Goal: Task Accomplishment & Management: Use online tool/utility

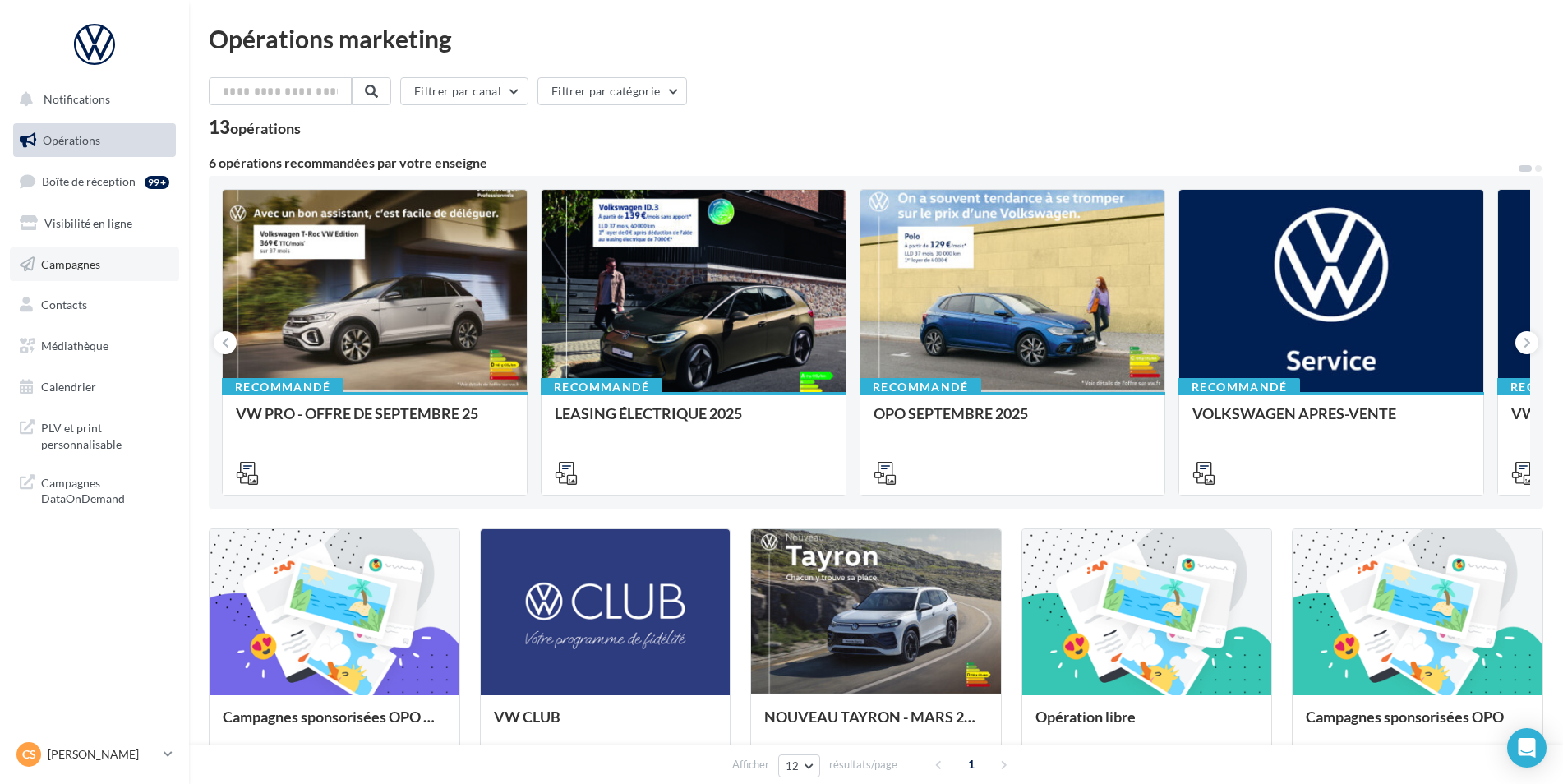
click at [82, 256] on link "Campagnes" at bounding box center [94, 265] width 169 height 35
click at [80, 92] on span "Notifications" at bounding box center [77, 99] width 67 height 14
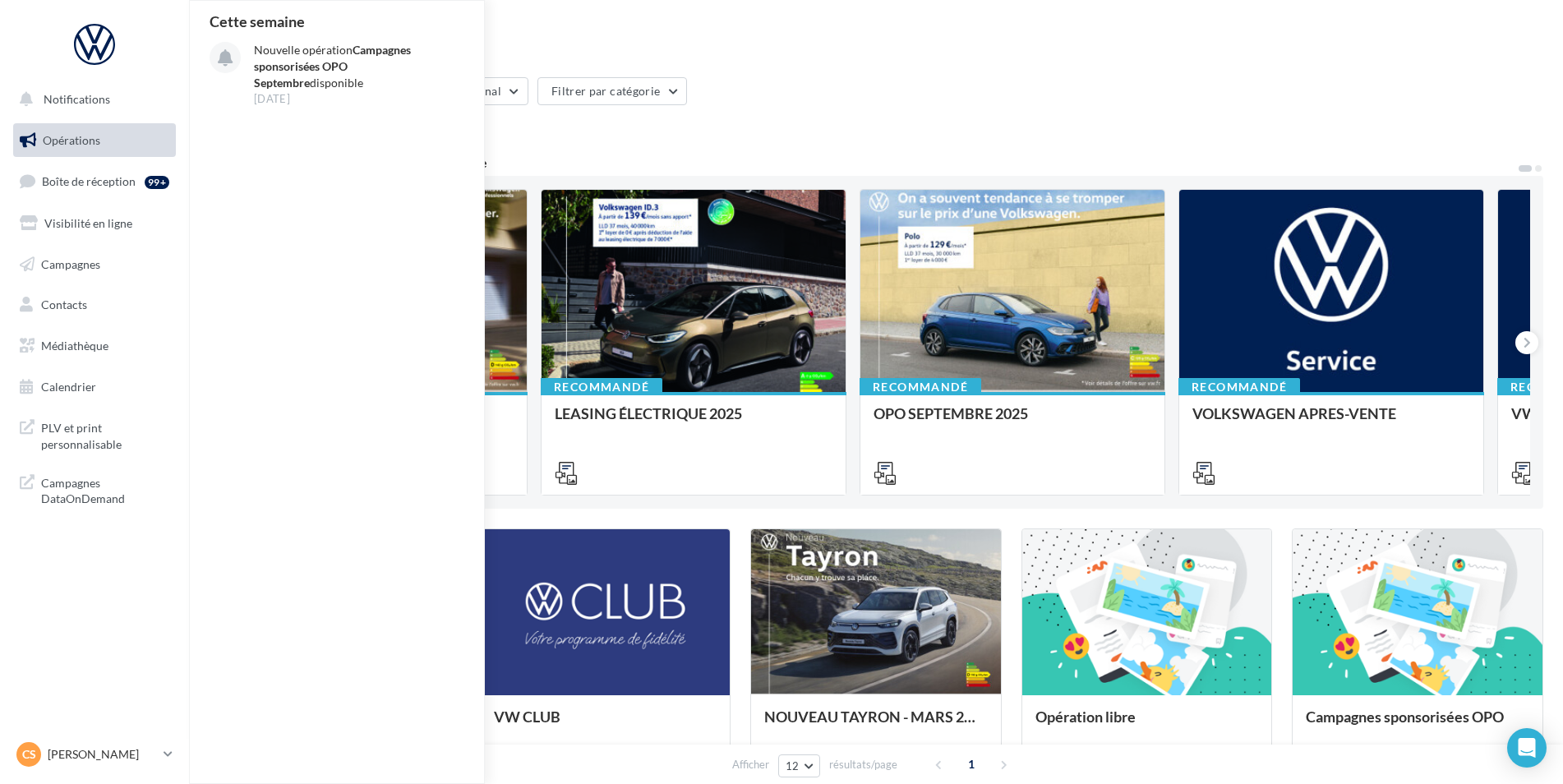
click at [88, 144] on span "Opérations" at bounding box center [71, 140] width 58 height 14
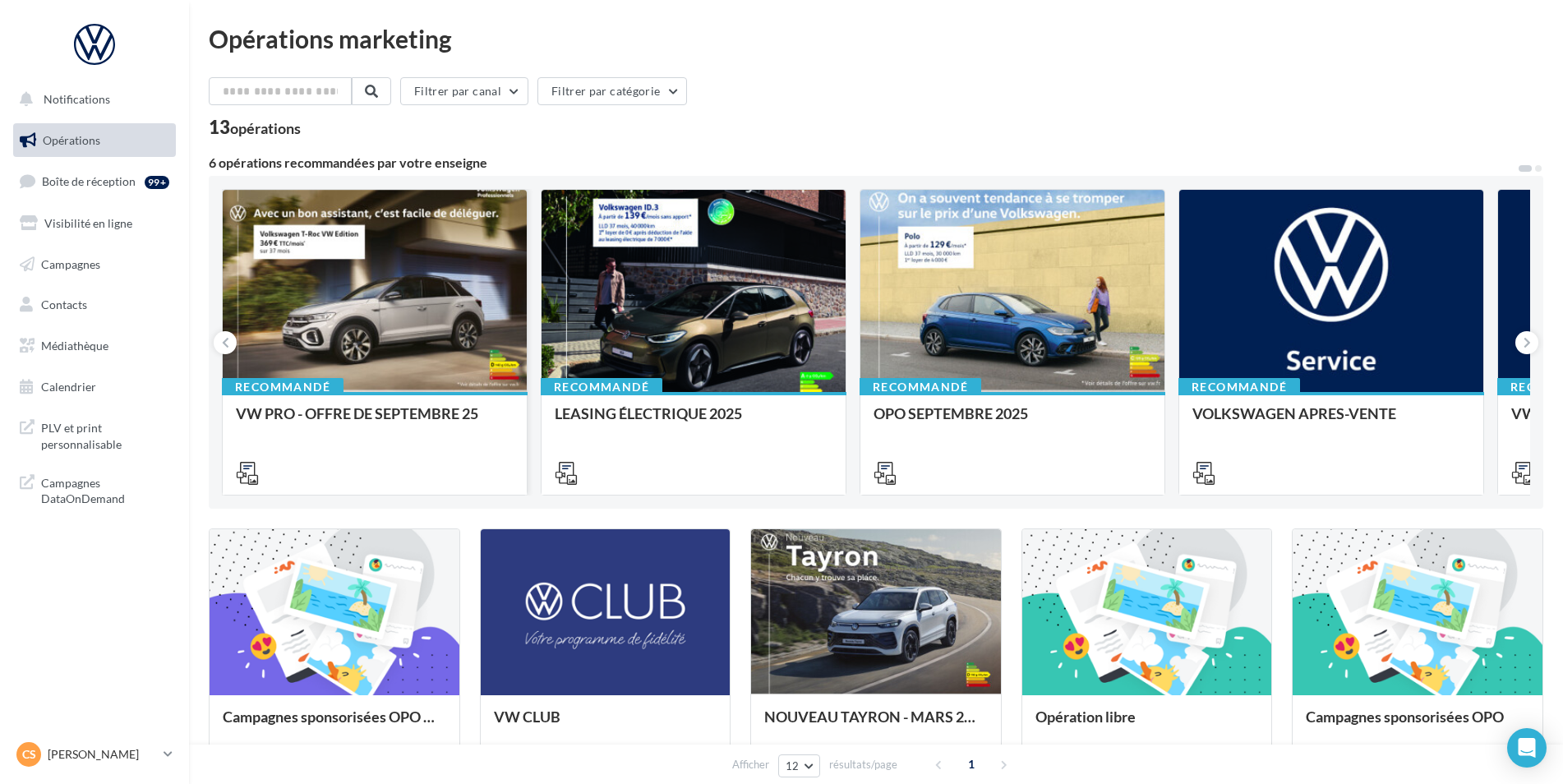
click at [381, 372] on div at bounding box center [374, 291] width 304 height 204
click at [1533, 347] on button at bounding box center [1526, 343] width 23 height 23
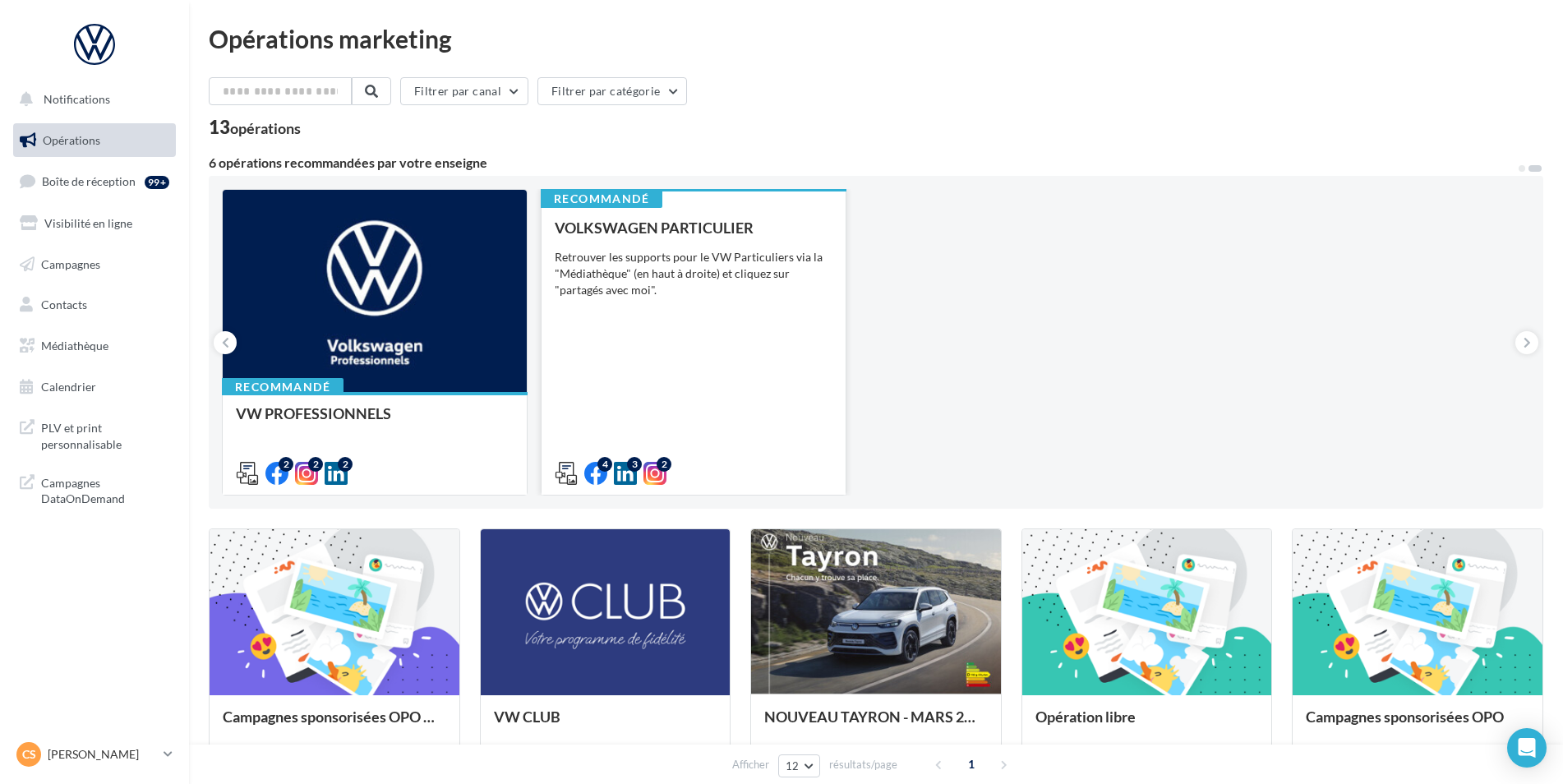
click at [696, 331] on div "VOLKSWAGEN PARTICULIER Retrouver les supports pour le VW Particuliers via la "M…" at bounding box center [693, 349] width 278 height 260
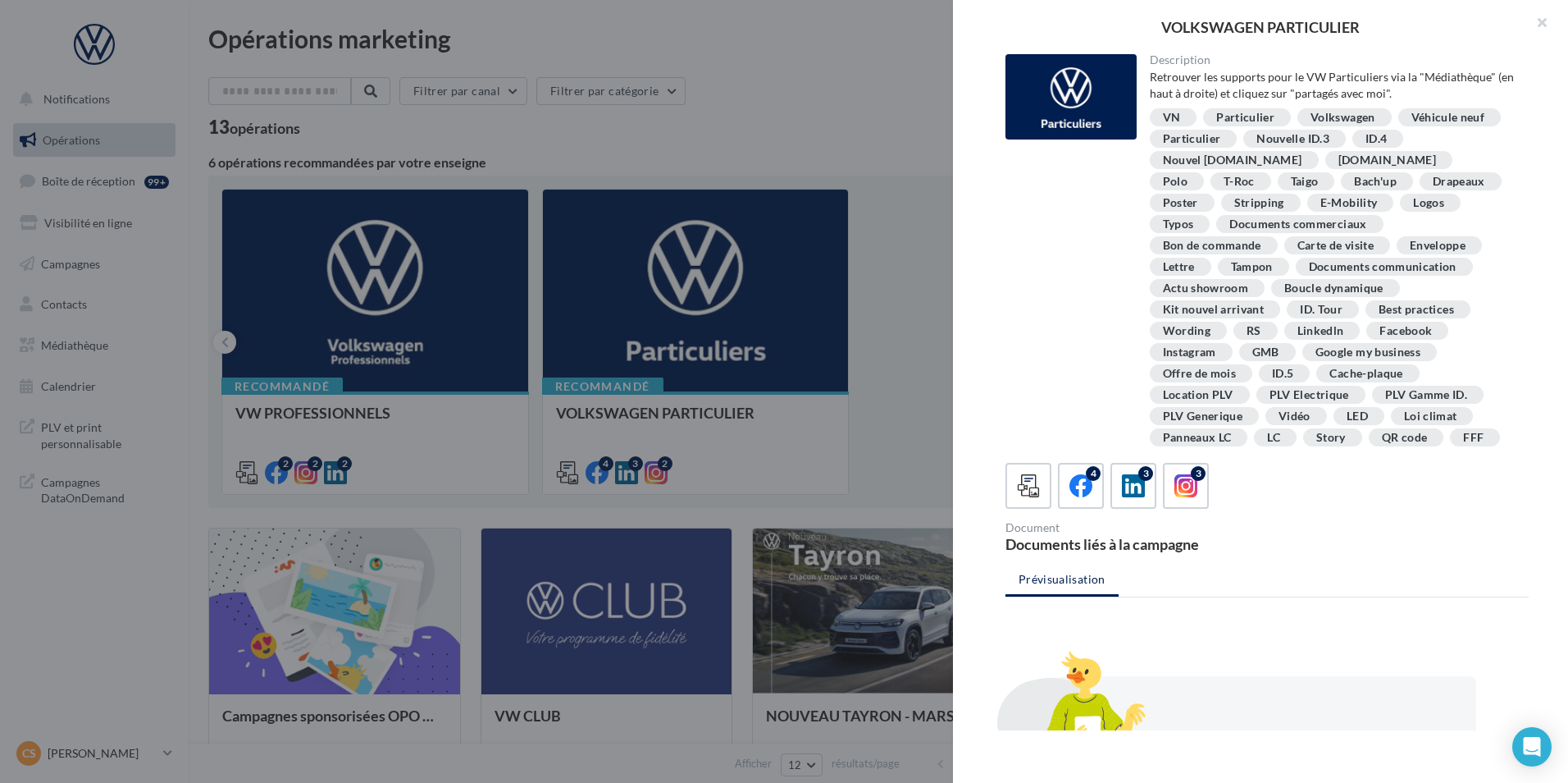
click at [657, 395] on div at bounding box center [784, 392] width 1568 height 783
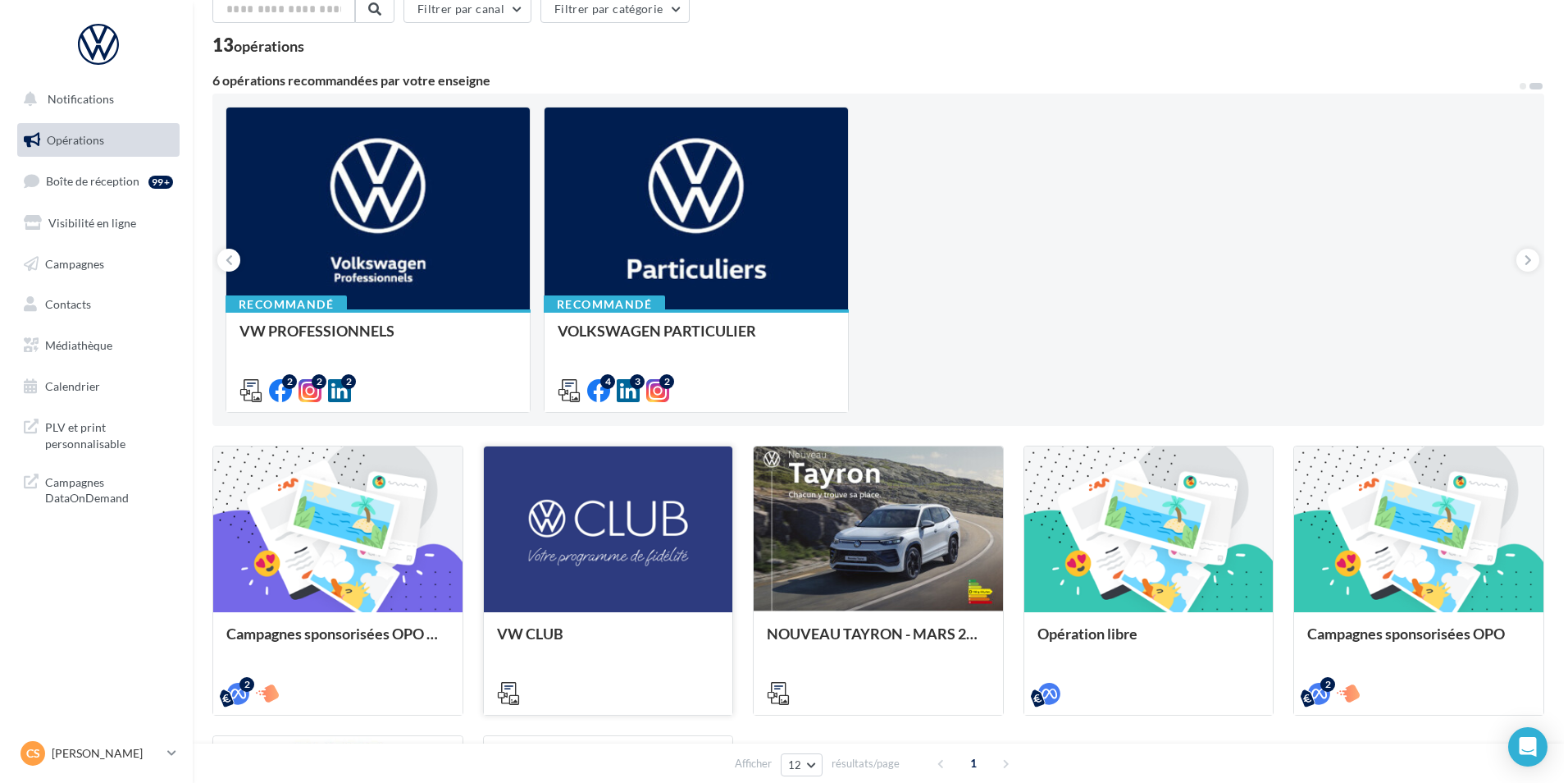
scroll to position [246, 0]
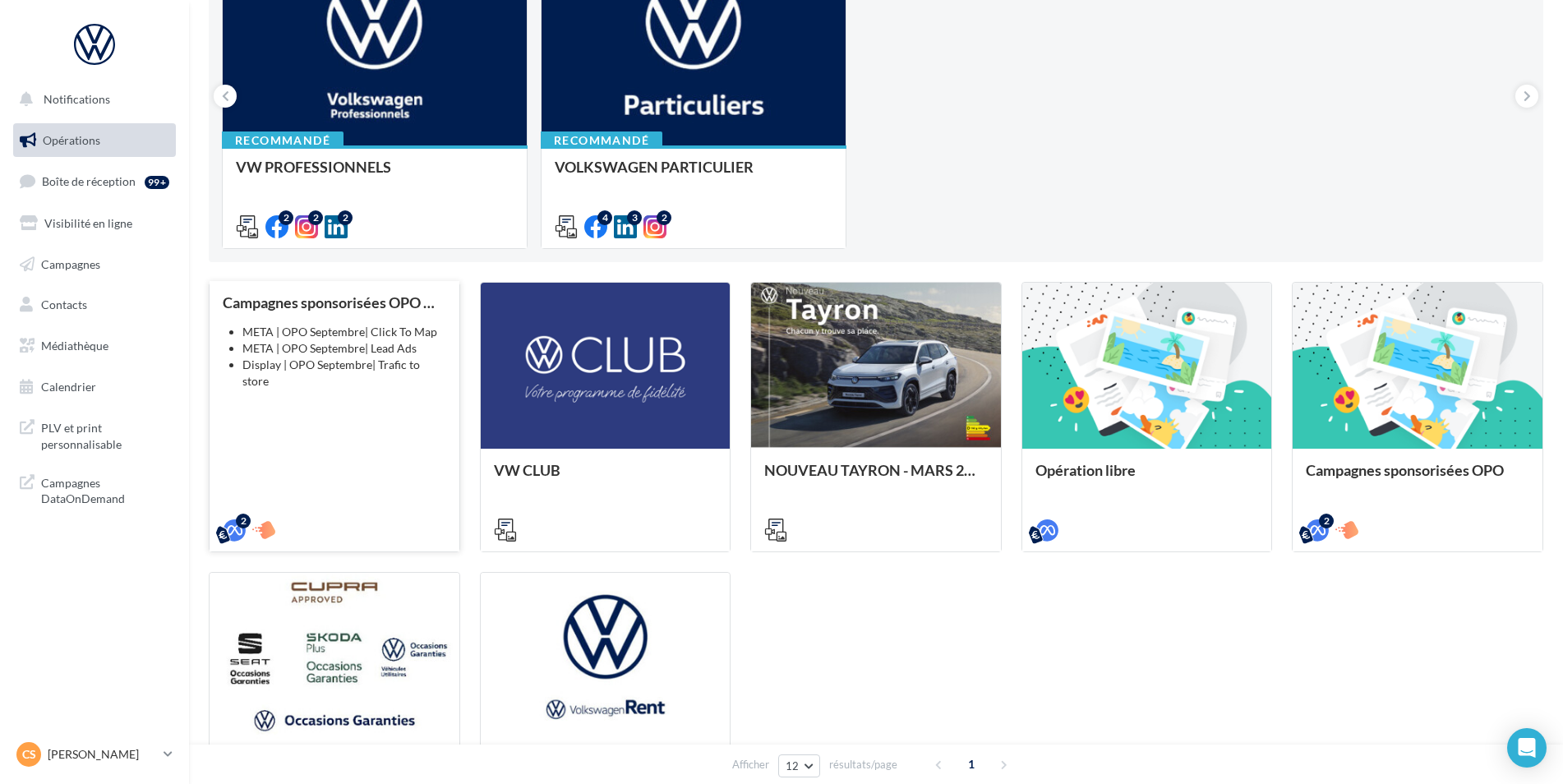
click at [334, 394] on div "Campagnes sponsorisées OPO Septembre META | OPO Septembre| Click To Map META | …" at bounding box center [334, 415] width 224 height 242
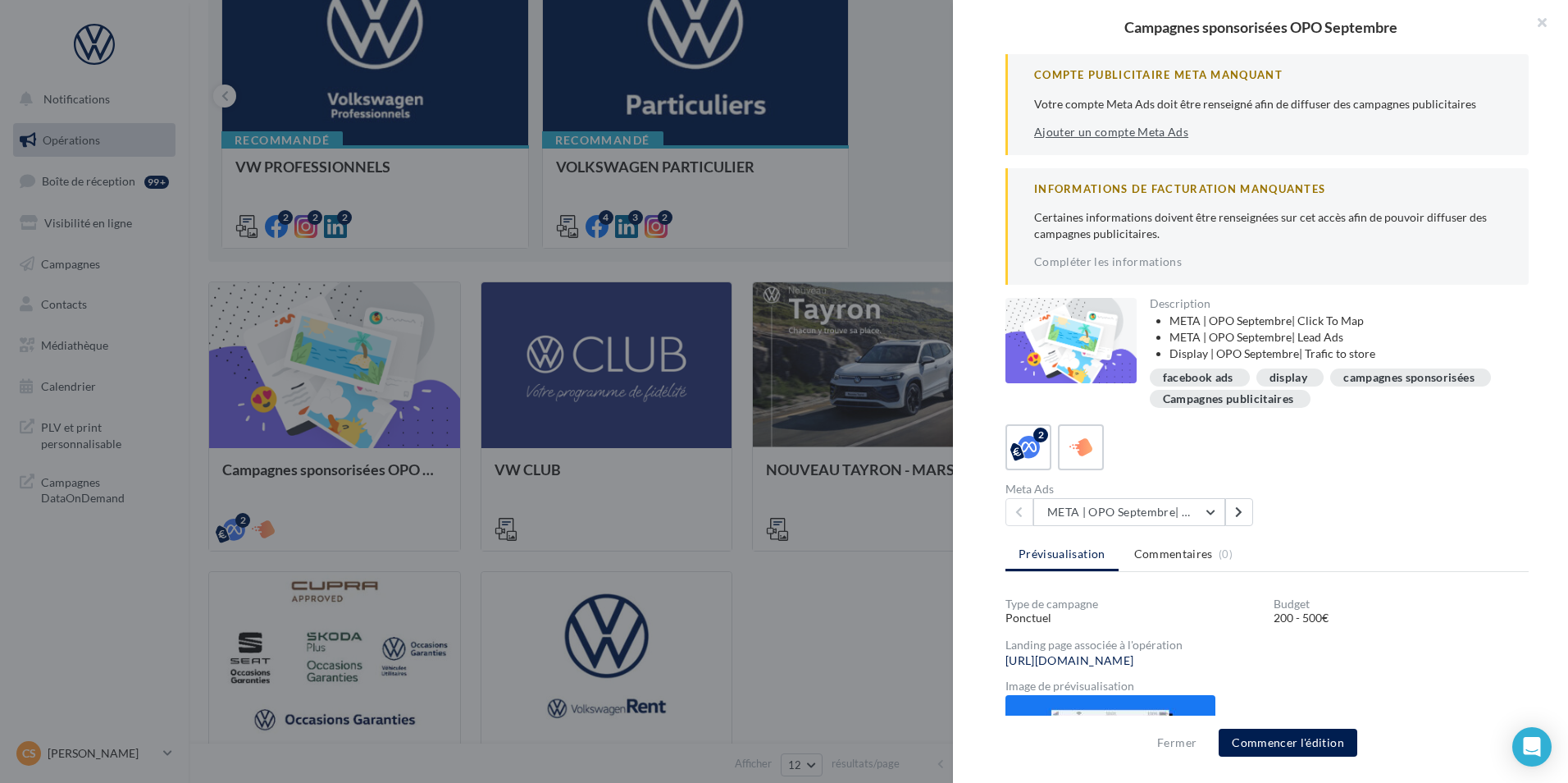
click at [1162, 134] on link "Ajouter un compte Meta Ads" at bounding box center [1111, 132] width 154 height 13
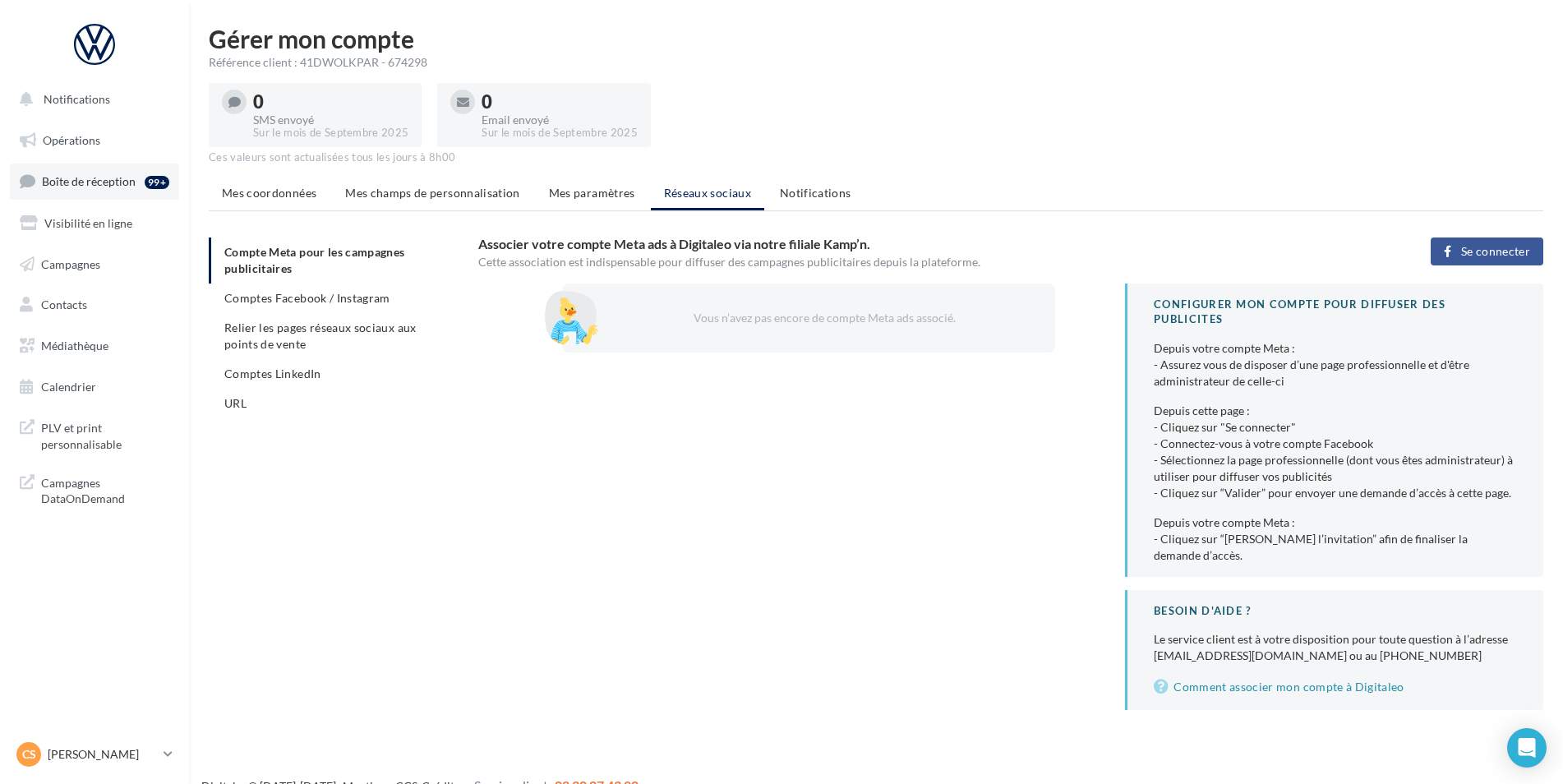
click at [58, 172] on link "Boîte de réception 99+" at bounding box center [94, 181] width 169 height 36
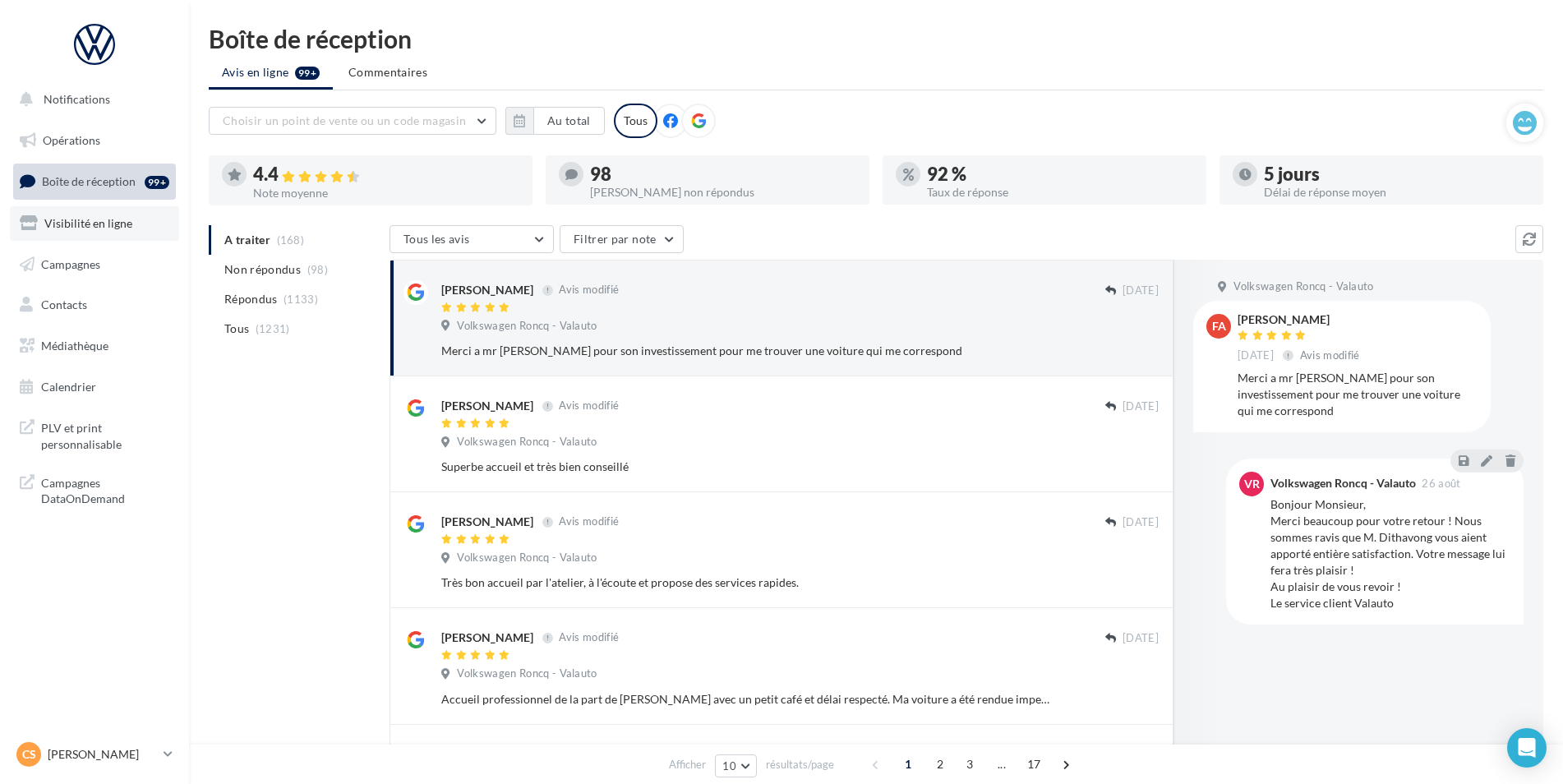
click at [93, 231] on link "Visibilité en ligne" at bounding box center [94, 223] width 169 height 35
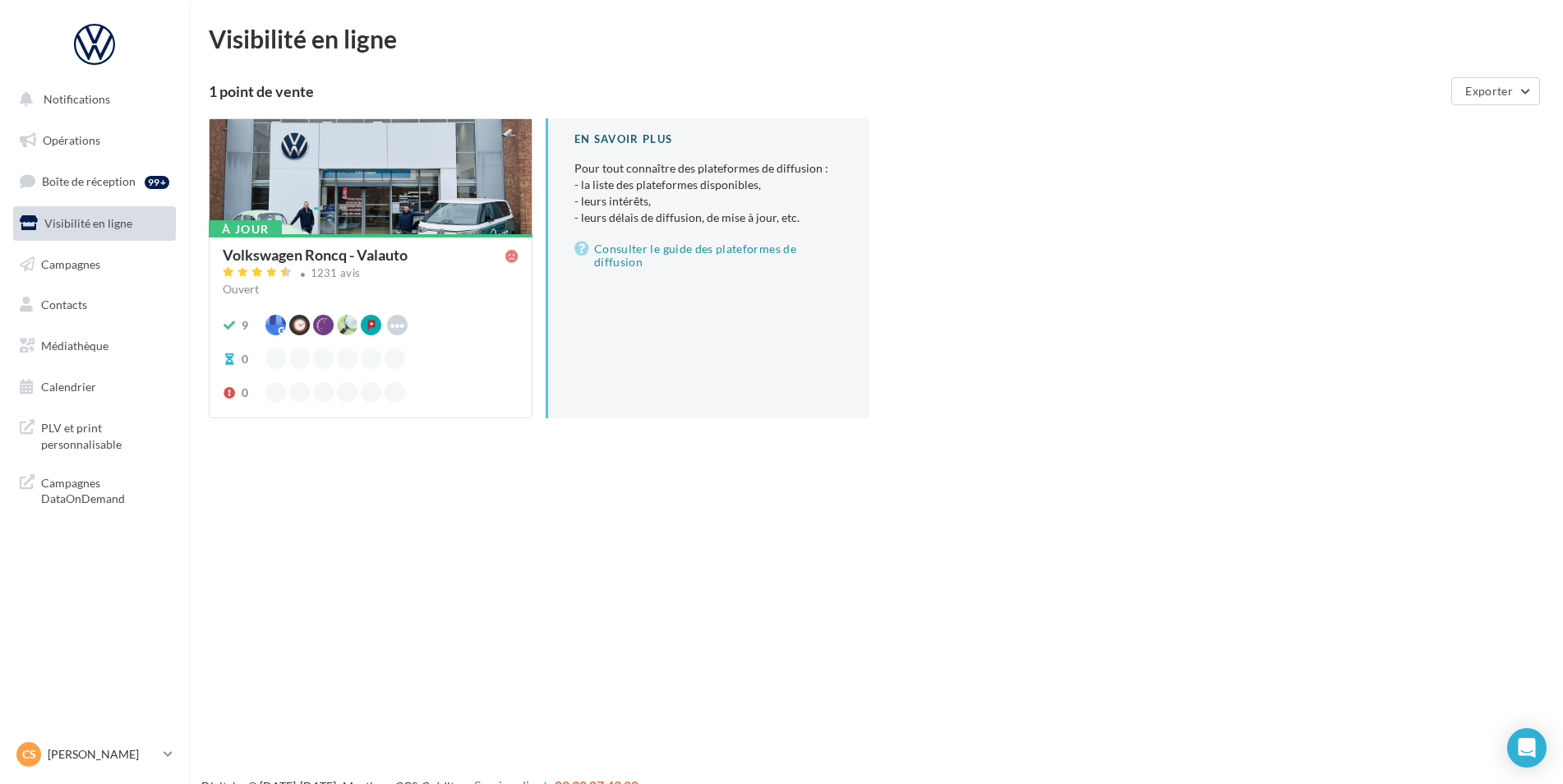
click at [71, 269] on span "Campagnes" at bounding box center [70, 264] width 59 height 14
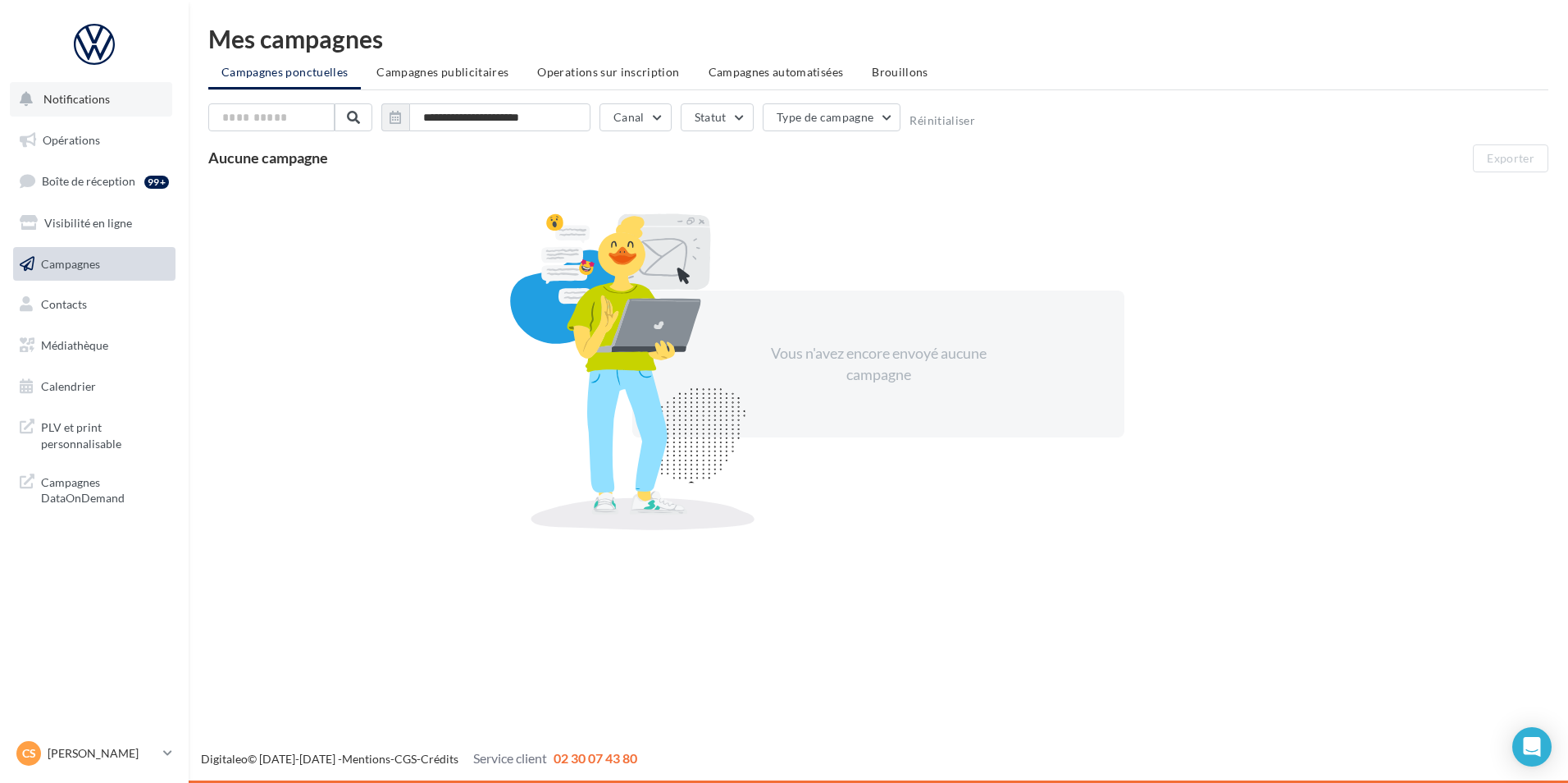
click at [97, 111] on button "Notifications" at bounding box center [91, 99] width 163 height 35
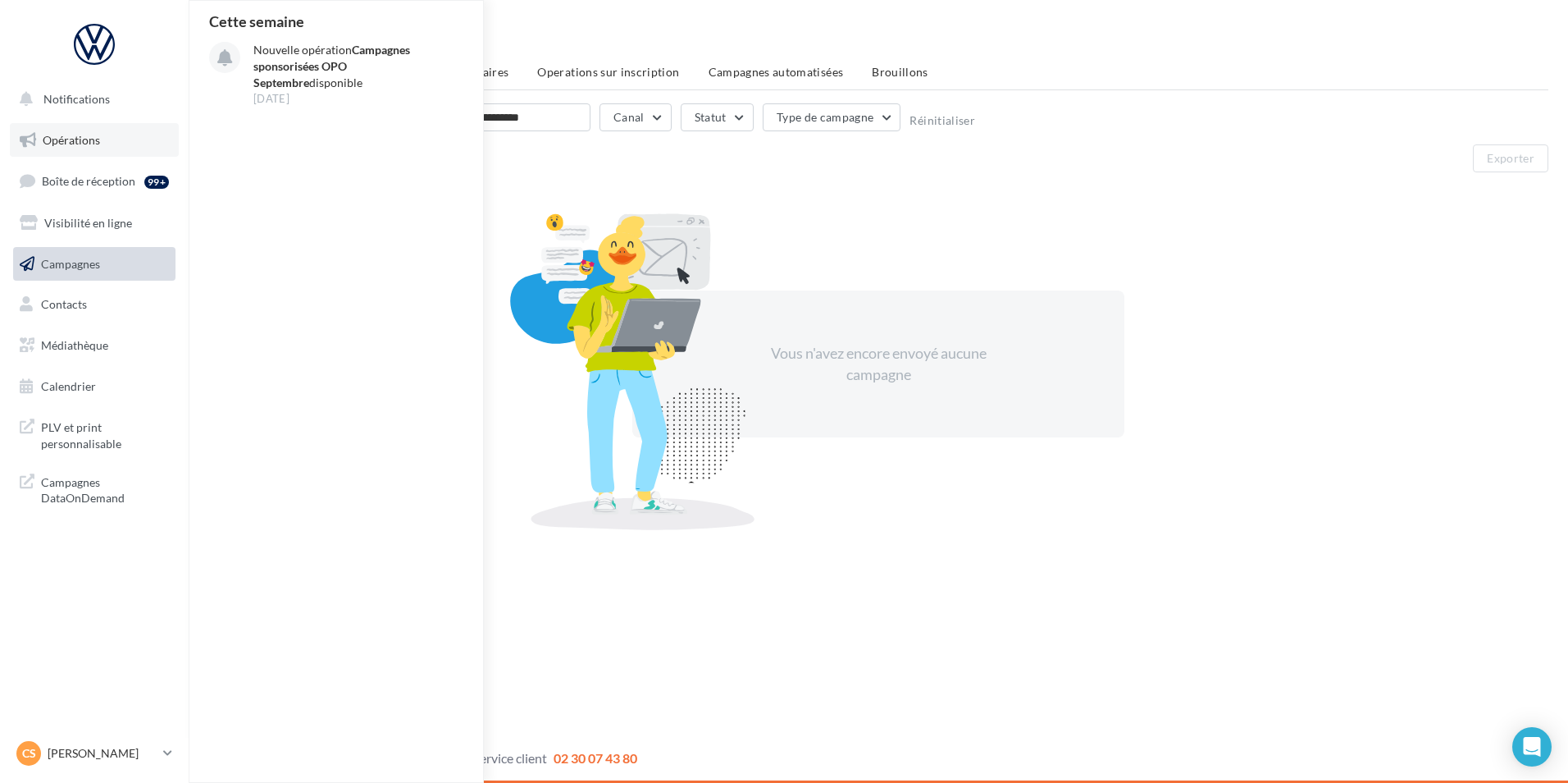
click at [121, 147] on link "Opérations" at bounding box center [94, 140] width 169 height 35
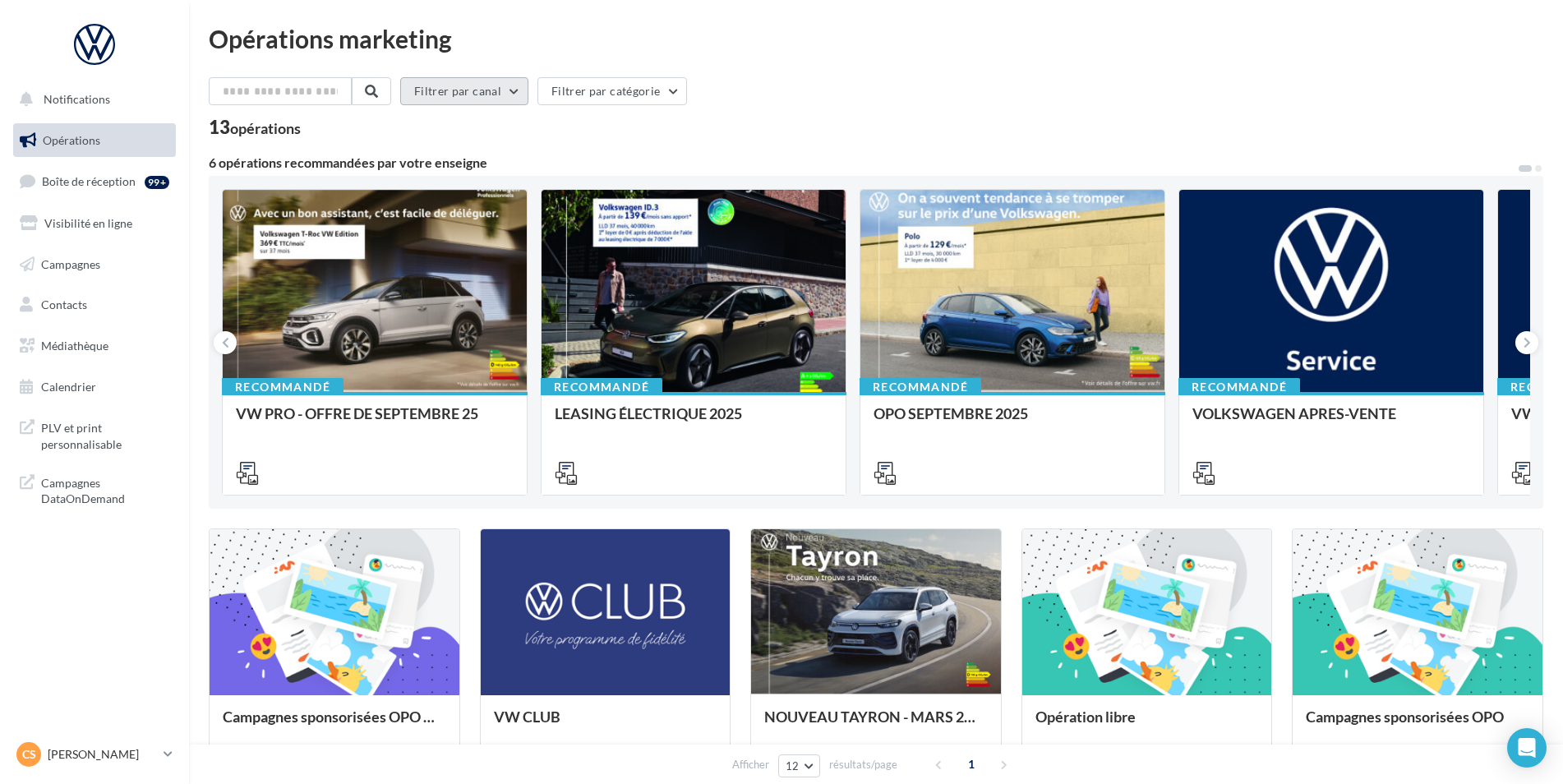
click at [523, 89] on button "Filtrer par canal" at bounding box center [464, 91] width 128 height 28
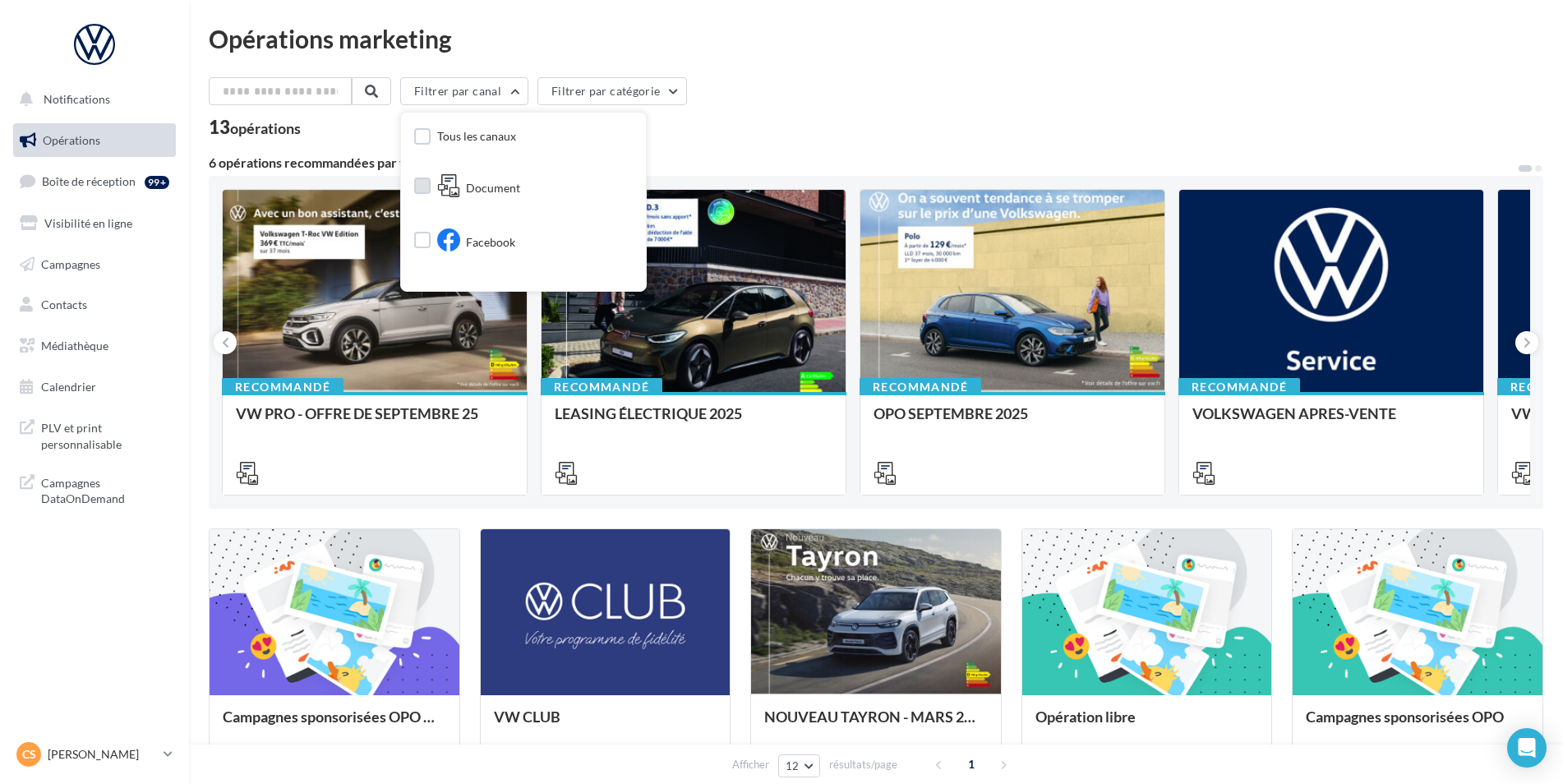
click at [489, 206] on div "Tous les canaux Document Facebook Instagram Post LinkedIn Meta Ads Display ads" at bounding box center [523, 299] width 218 height 348
click at [498, 187] on span "Document" at bounding box center [493, 188] width 54 height 16
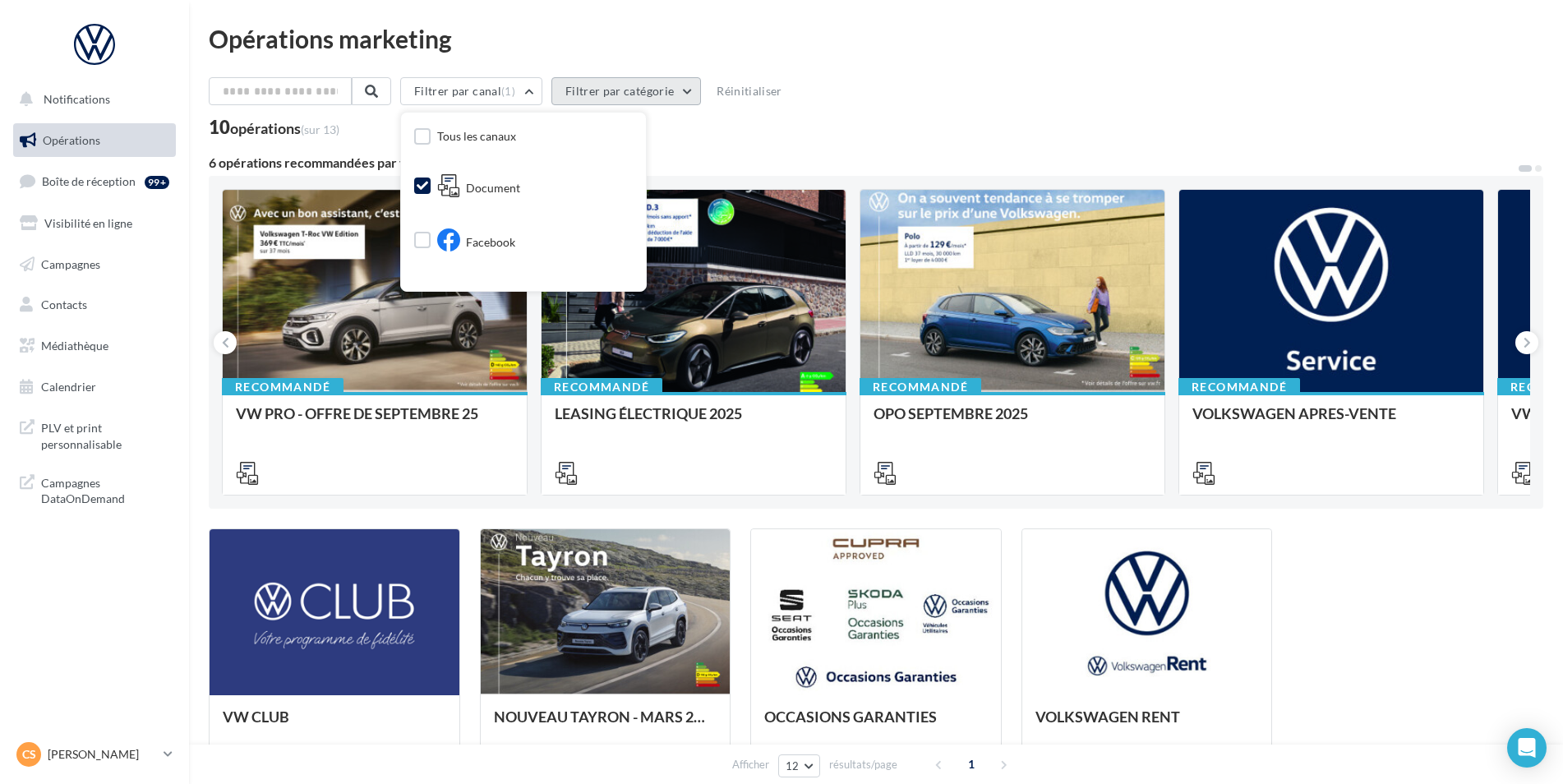
click at [681, 100] on button "Filtrer par catégorie" at bounding box center [626, 91] width 150 height 28
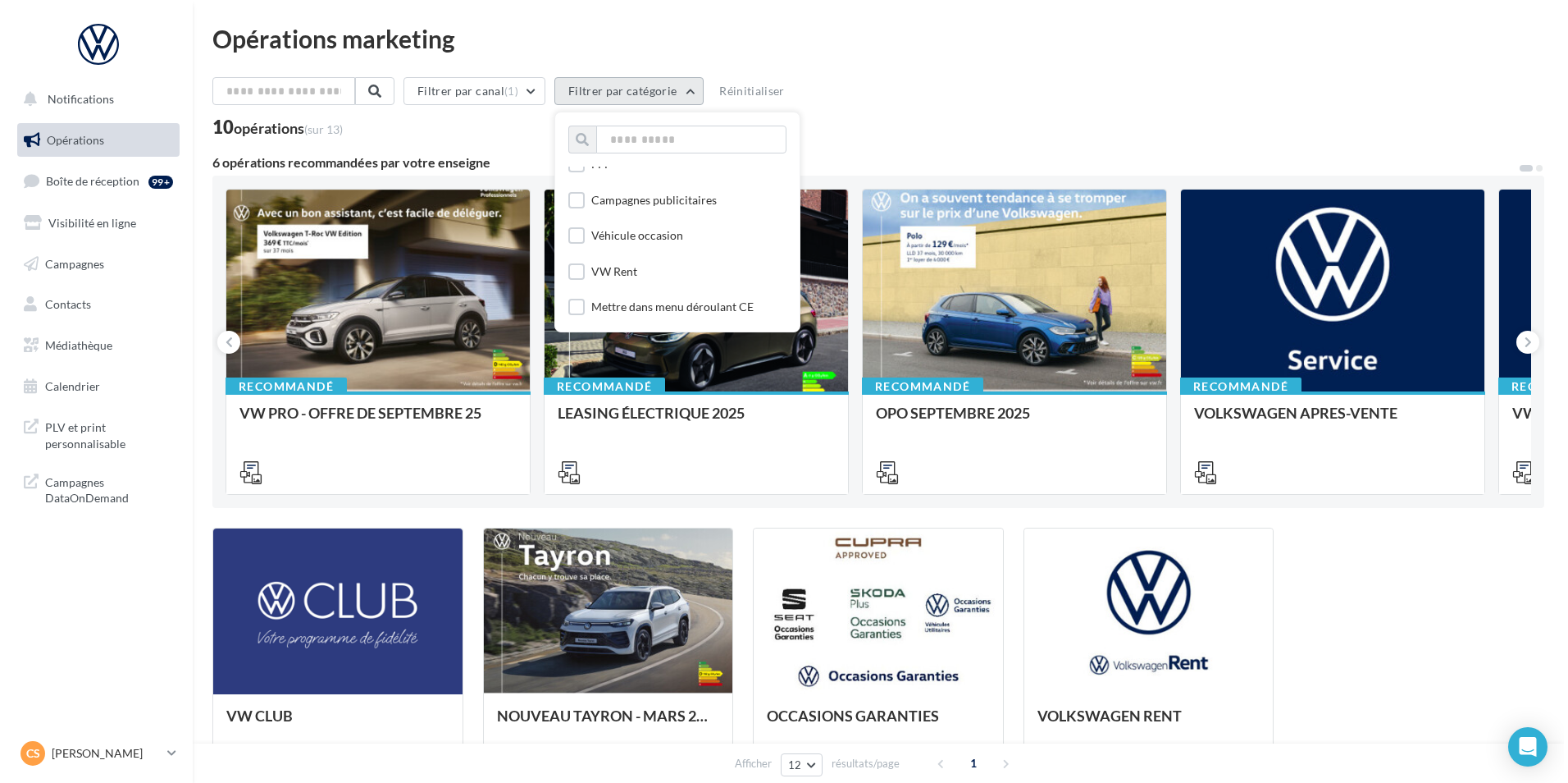
scroll to position [2047, 0]
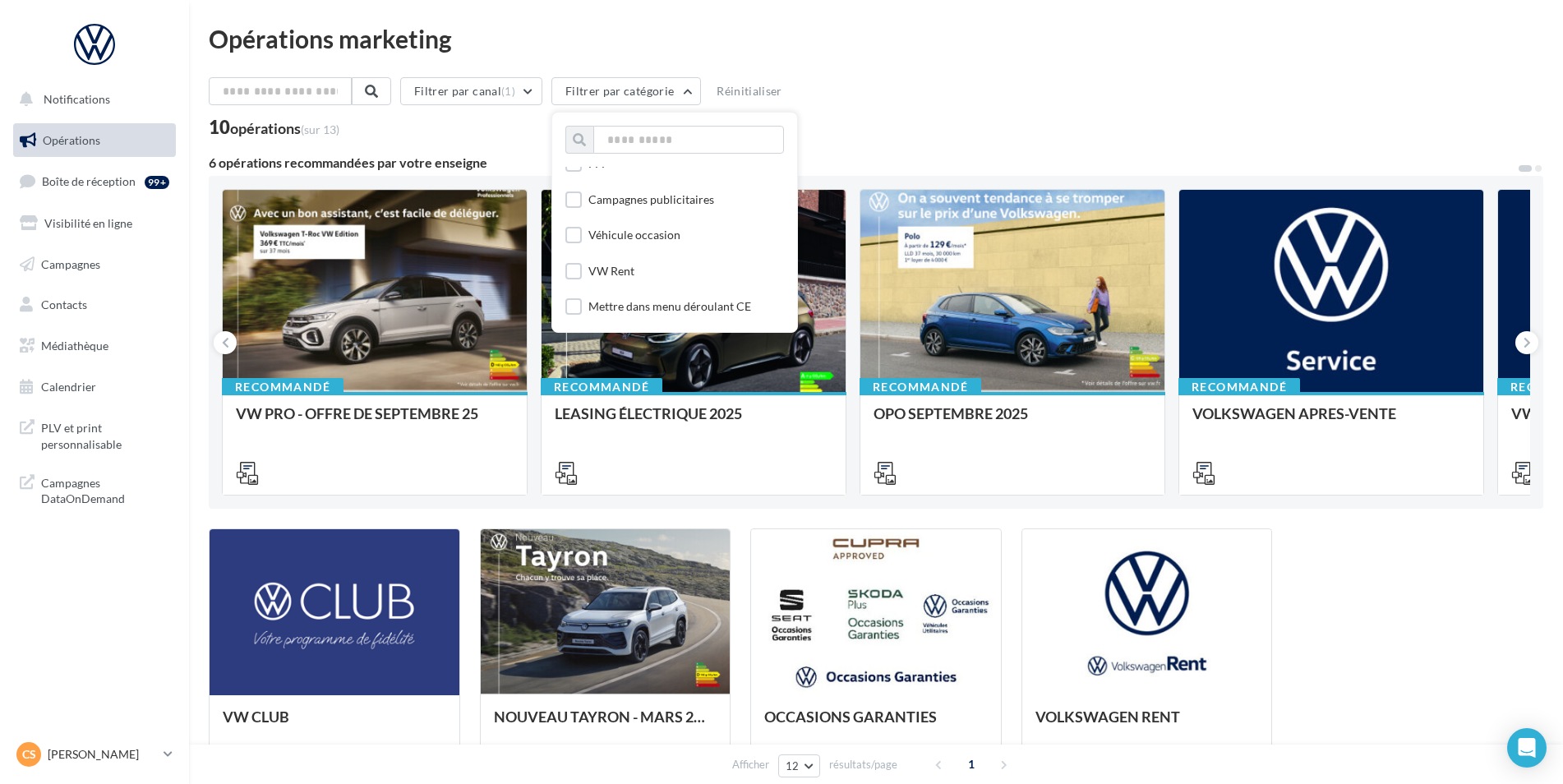
click at [945, 110] on div "Filtrer par canal (1) Filtrer par catégorie Toutes les catégories APV Support d…" at bounding box center [875, 94] width 1334 height 35
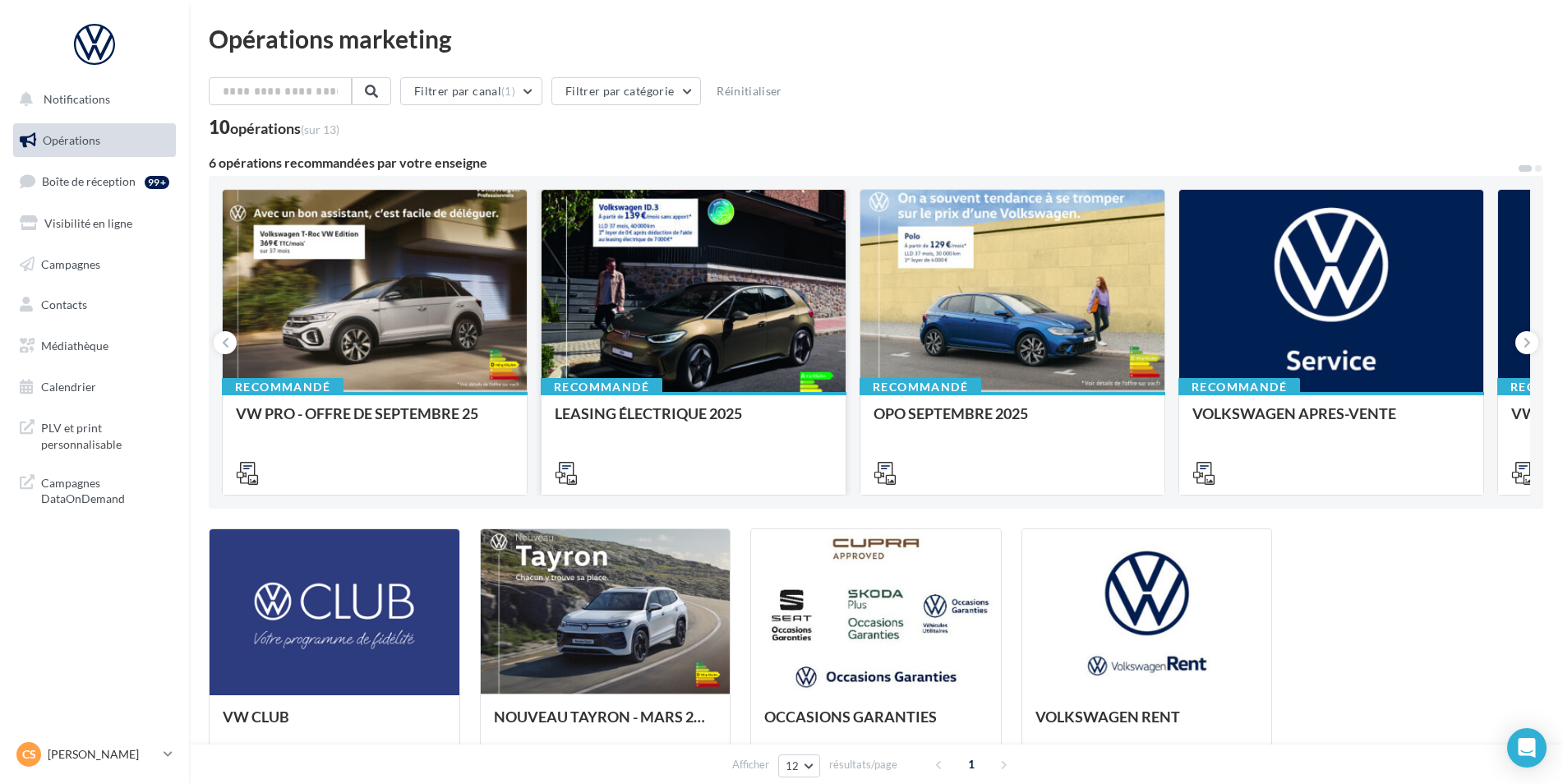
click at [691, 337] on div at bounding box center [693, 291] width 304 height 204
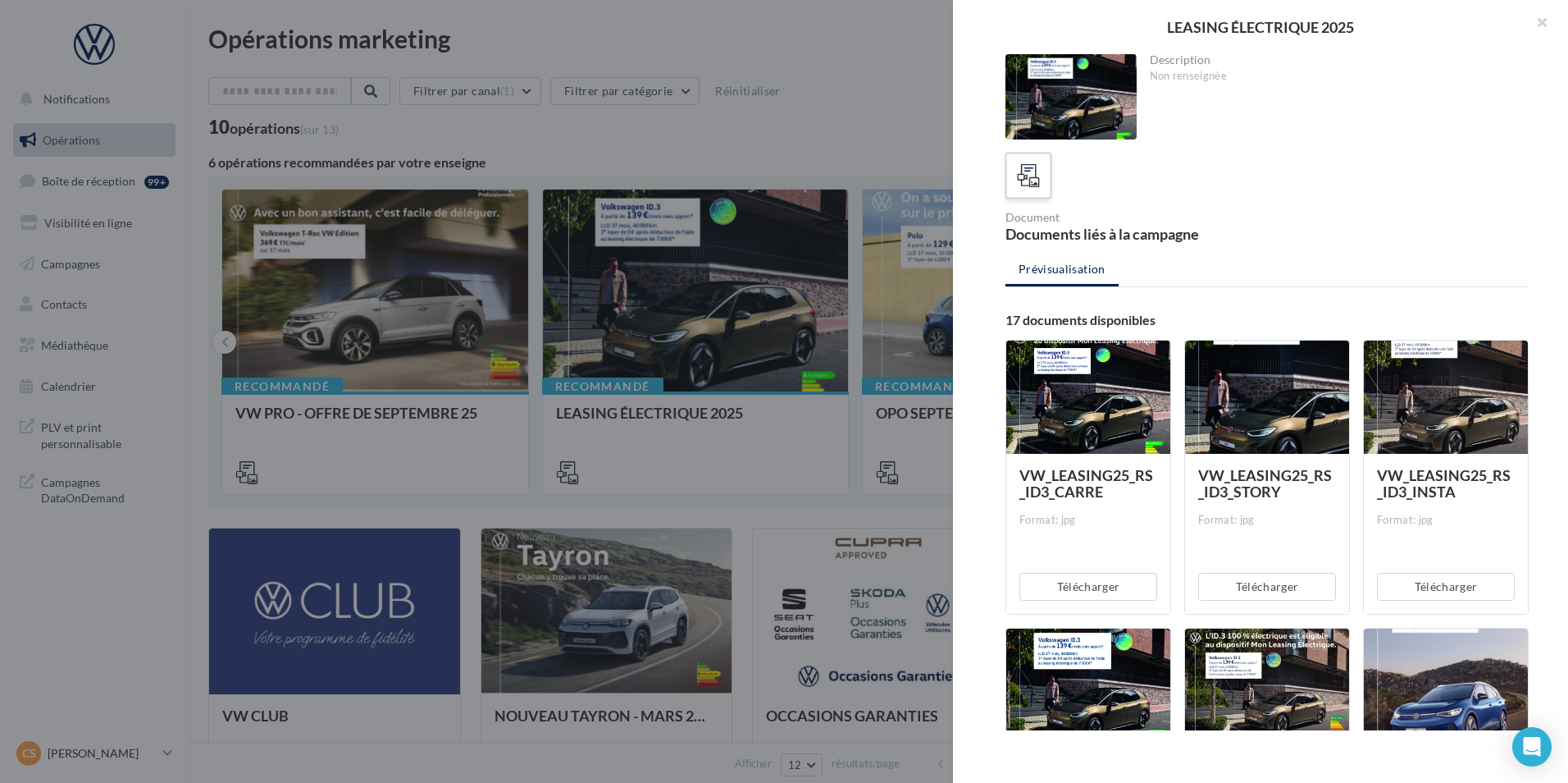
click at [1036, 180] on icon at bounding box center [1028, 175] width 24 height 24
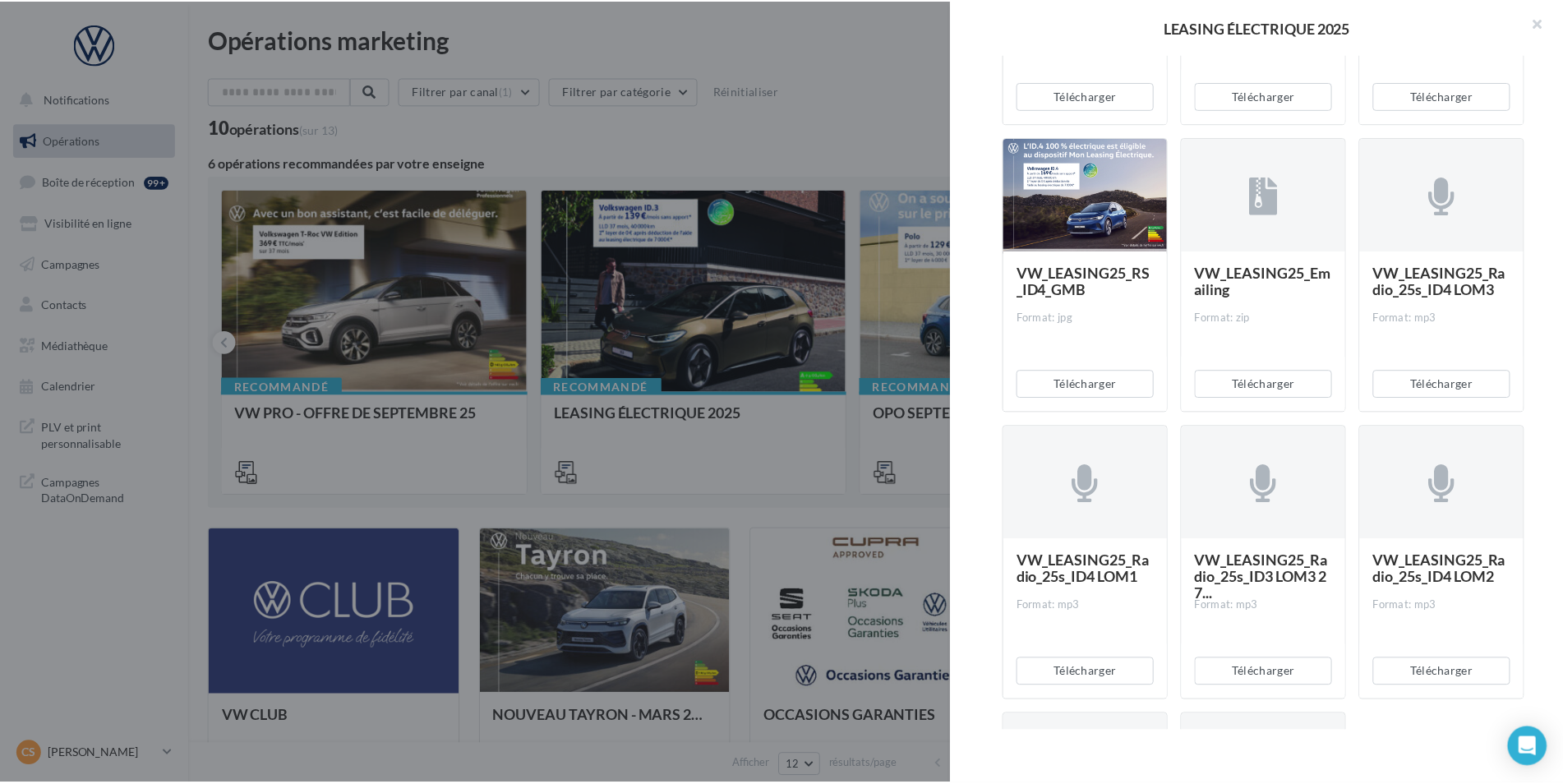
scroll to position [1352, 0]
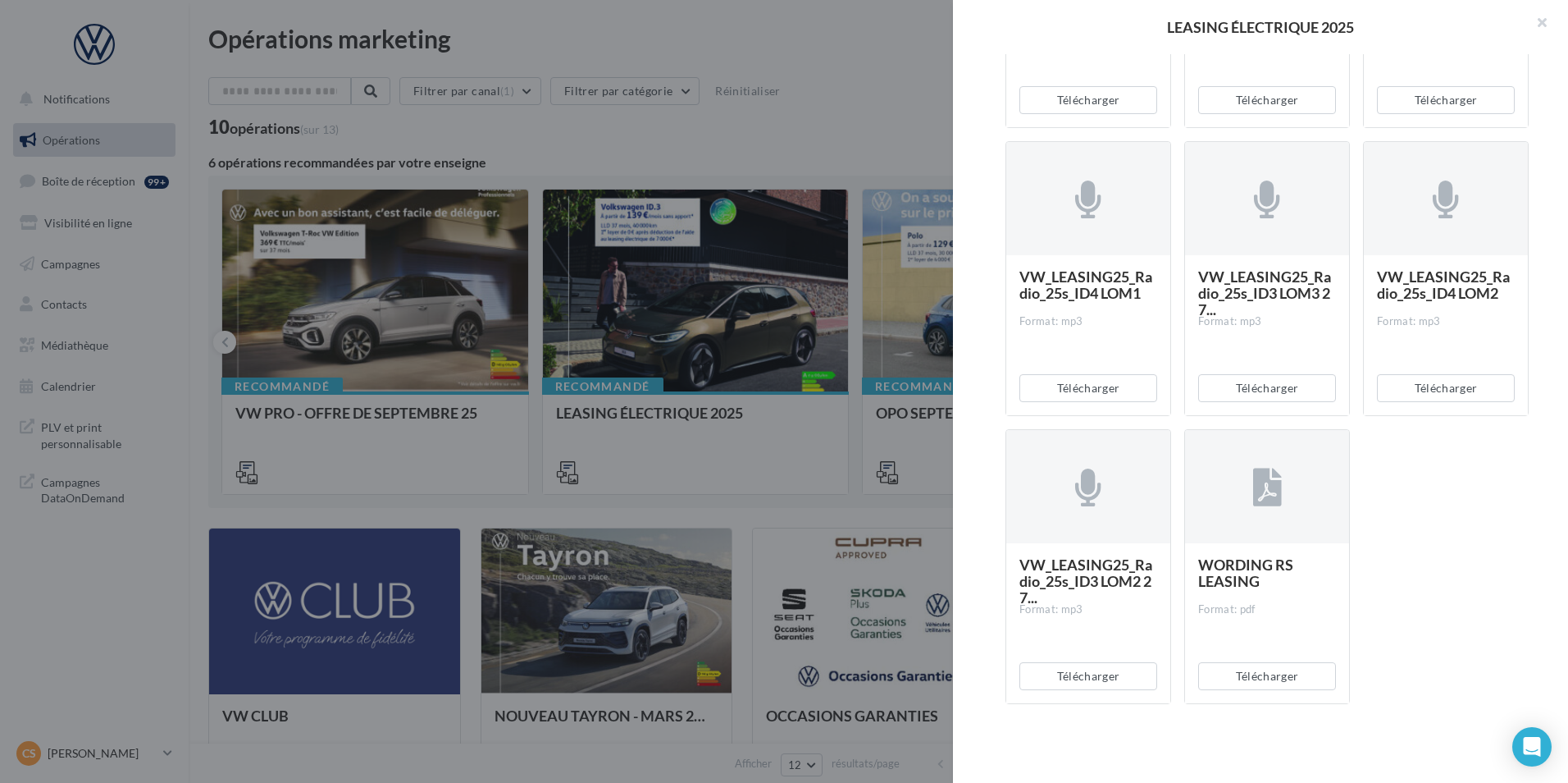
click at [868, 91] on div at bounding box center [784, 392] width 1568 height 783
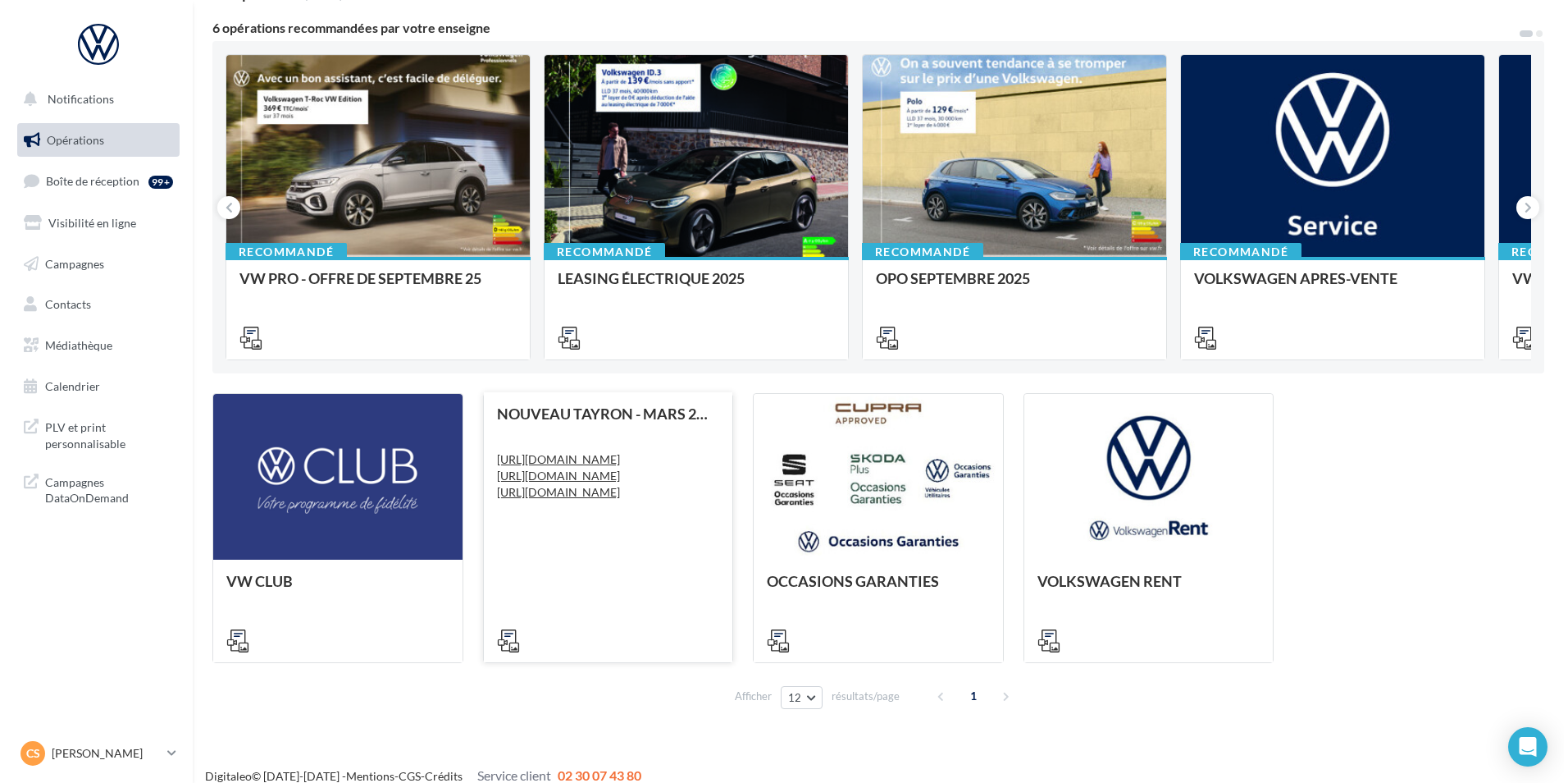
scroll to position [151, 0]
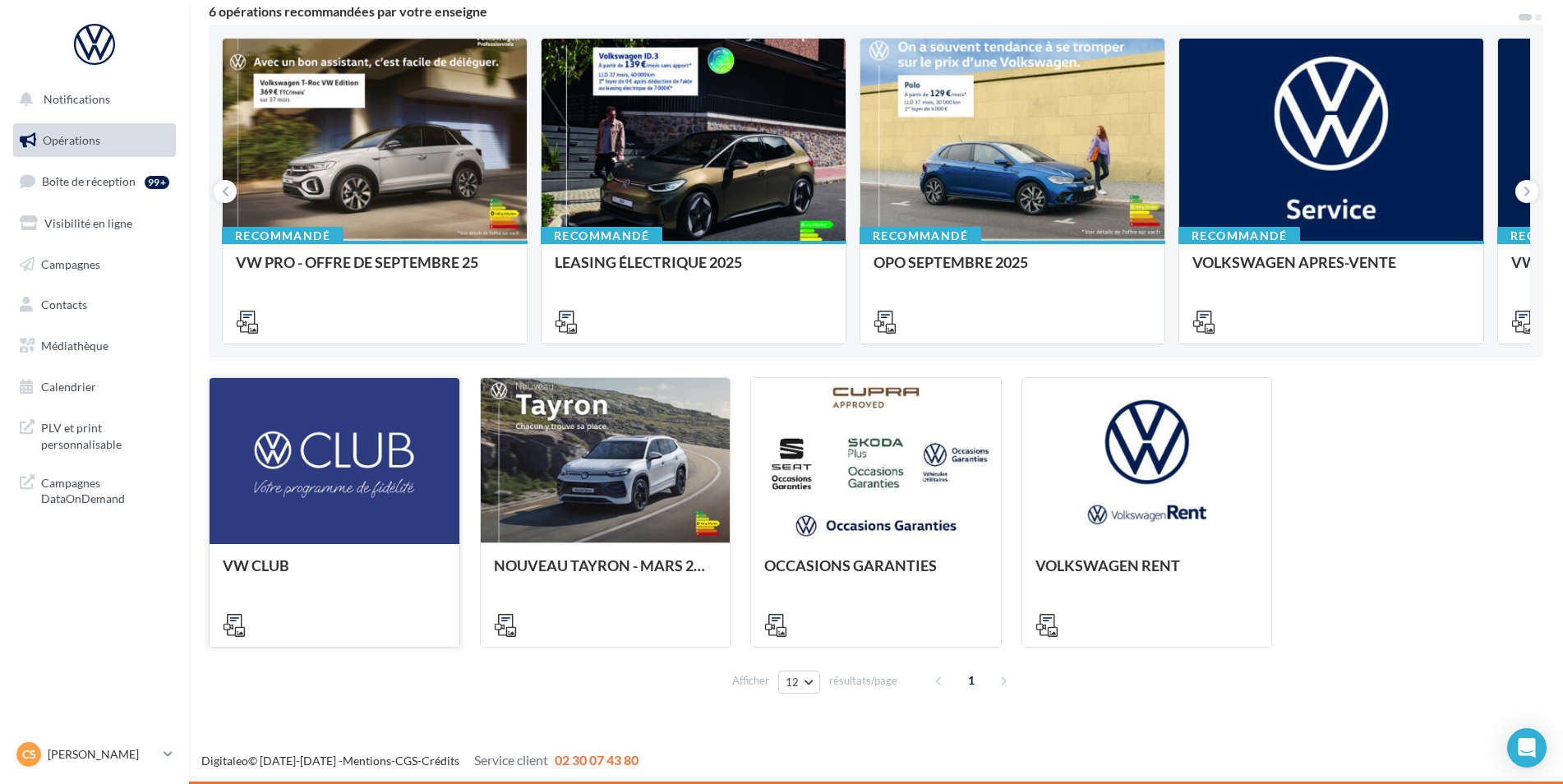
click at [382, 538] on div at bounding box center [334, 461] width 250 height 167
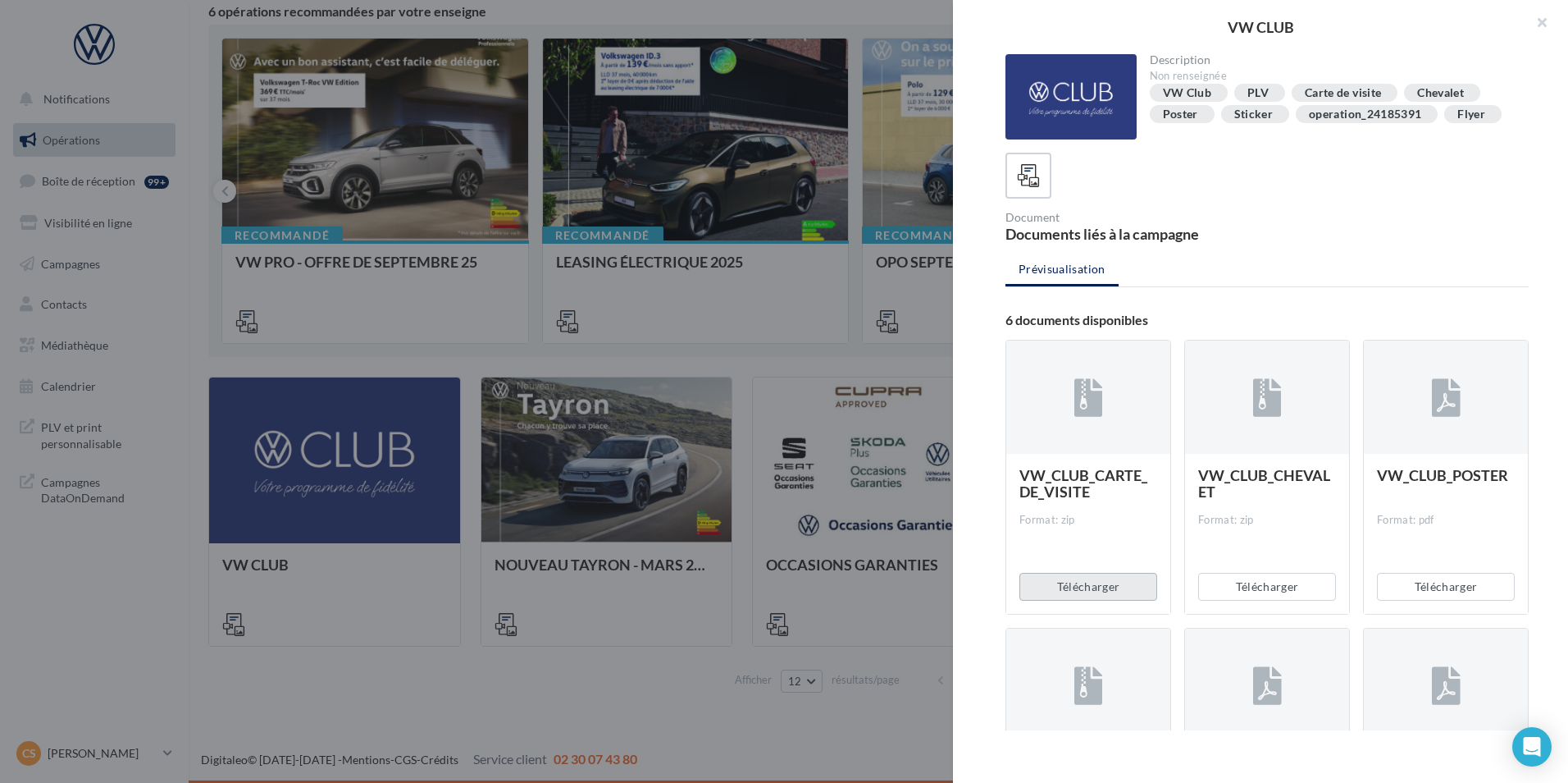
click at [1116, 590] on button "Télécharger" at bounding box center [1088, 586] width 138 height 28
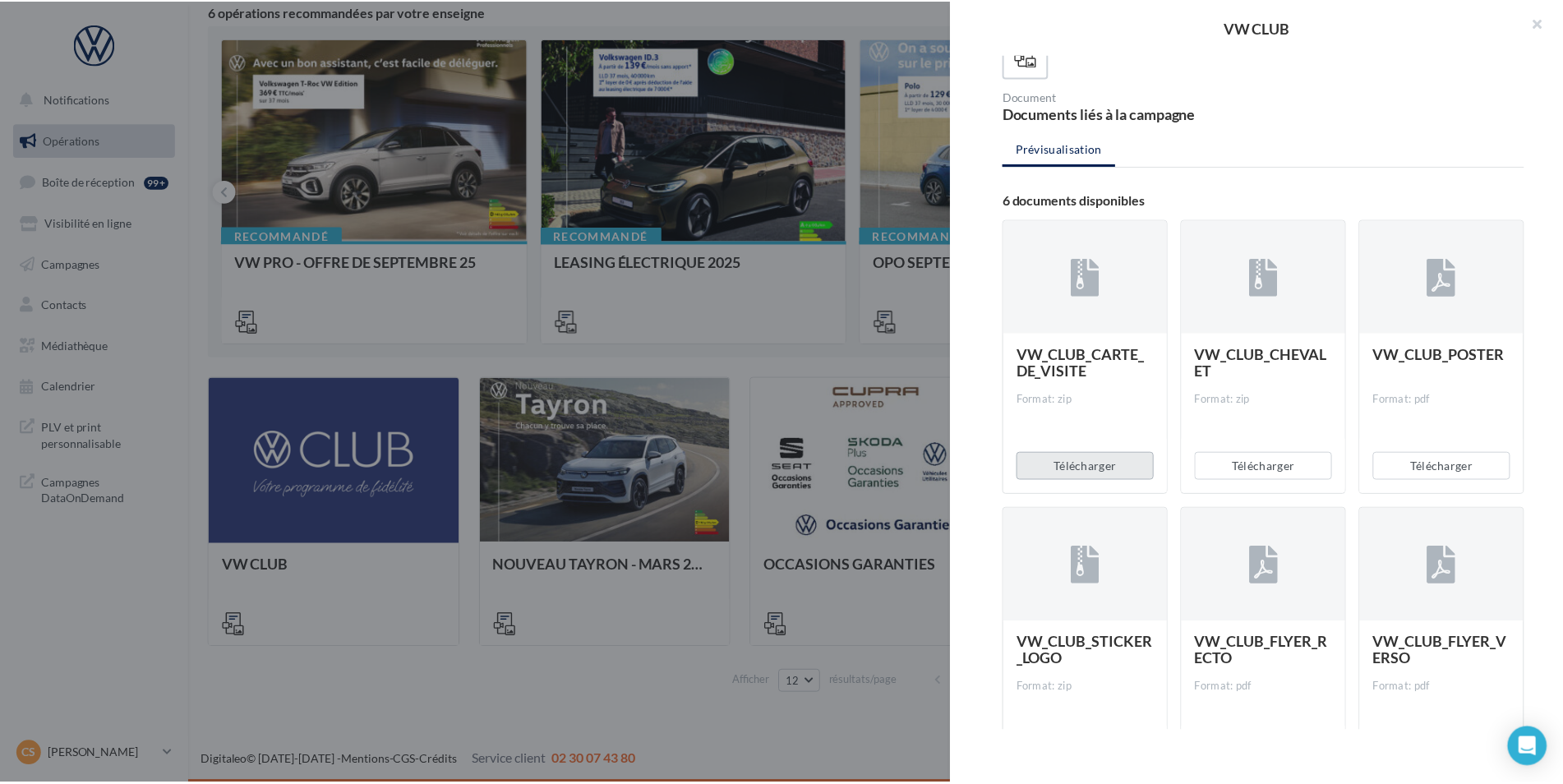
scroll to position [199, 0]
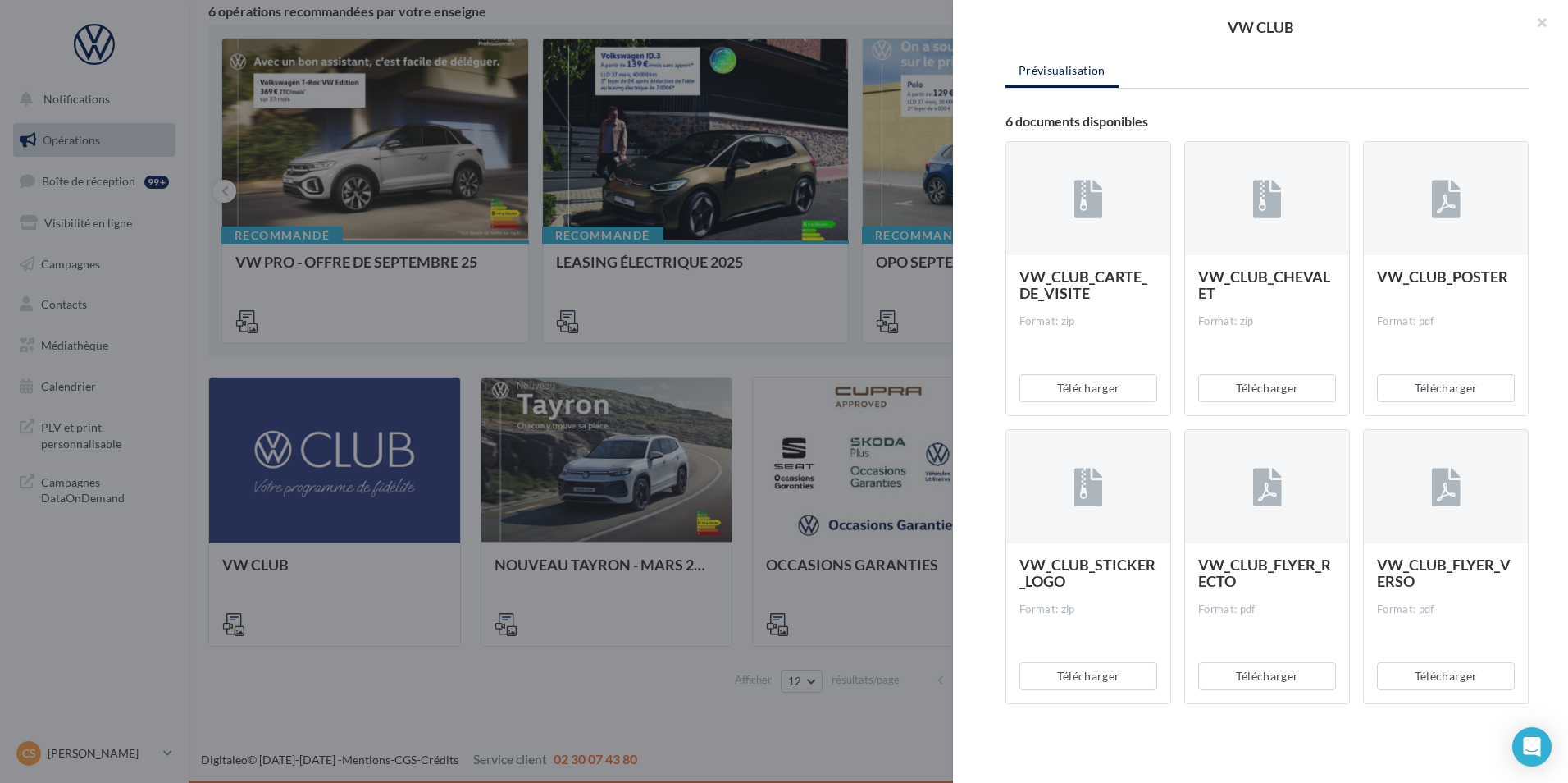
click at [678, 426] on div at bounding box center [784, 392] width 1568 height 783
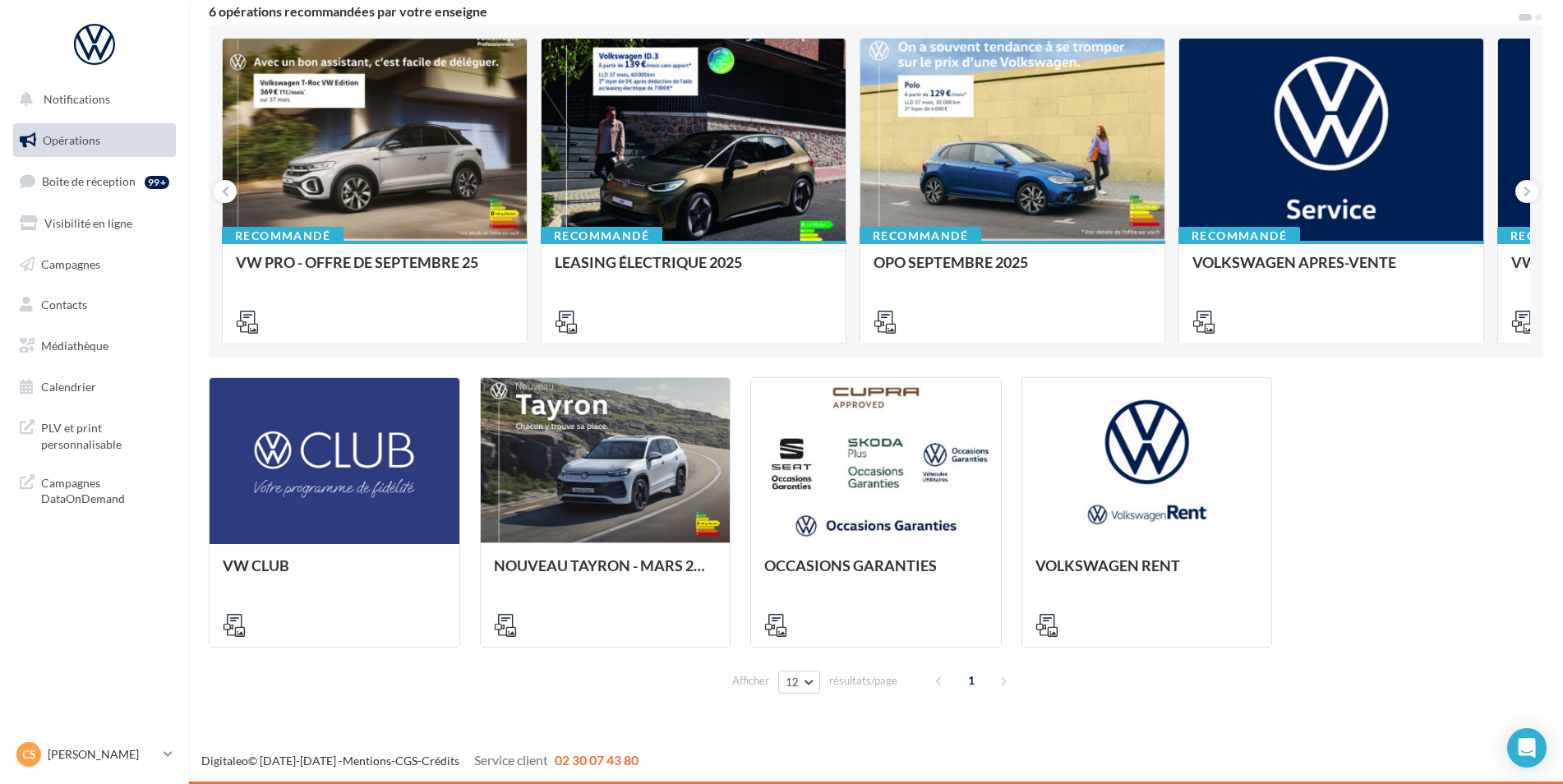
click at [657, 692] on div "Afficher 12 12 24 48 96 résultats/page 1" at bounding box center [875, 680] width 1334 height 39
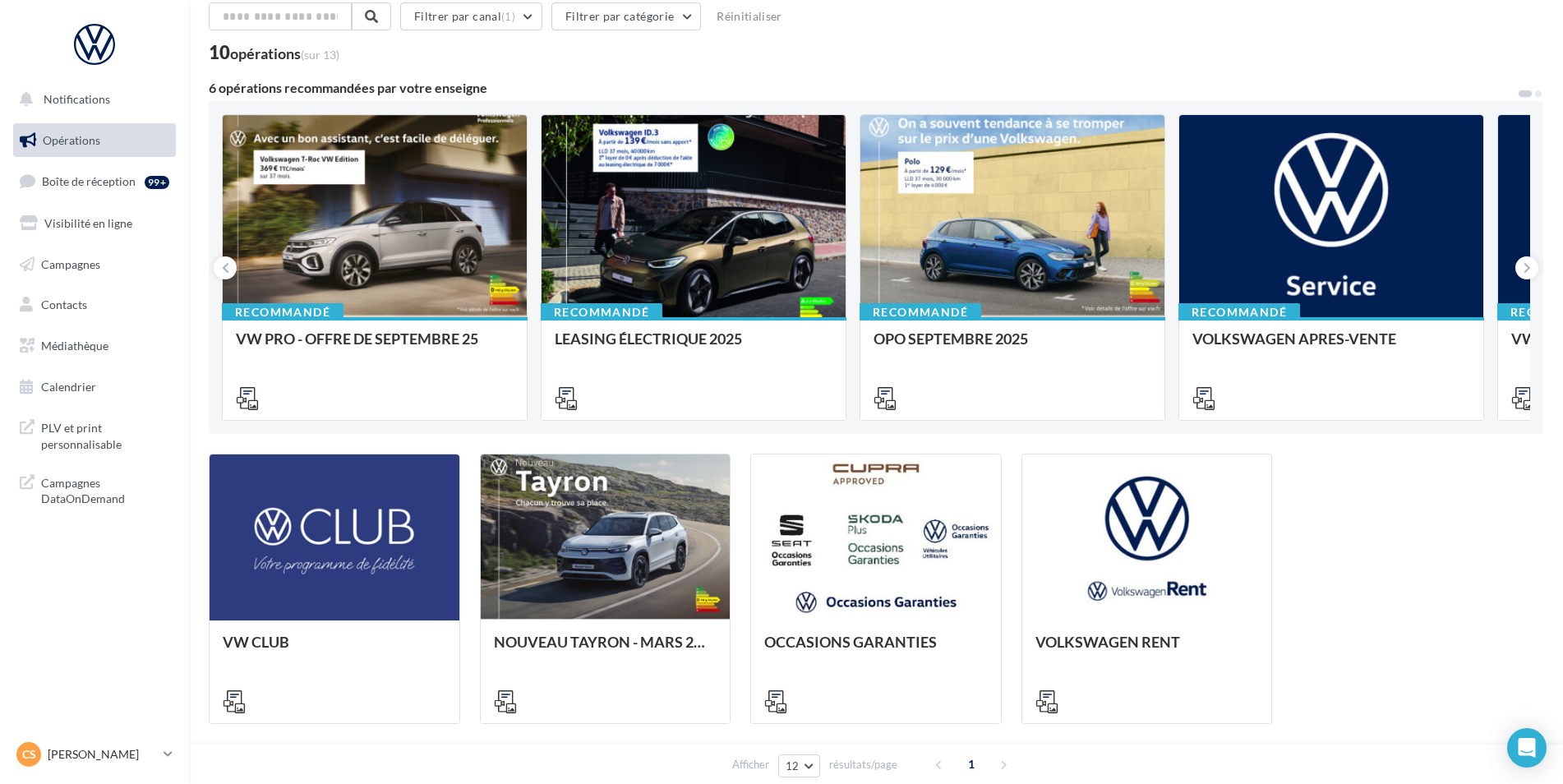
scroll to position [0, 0]
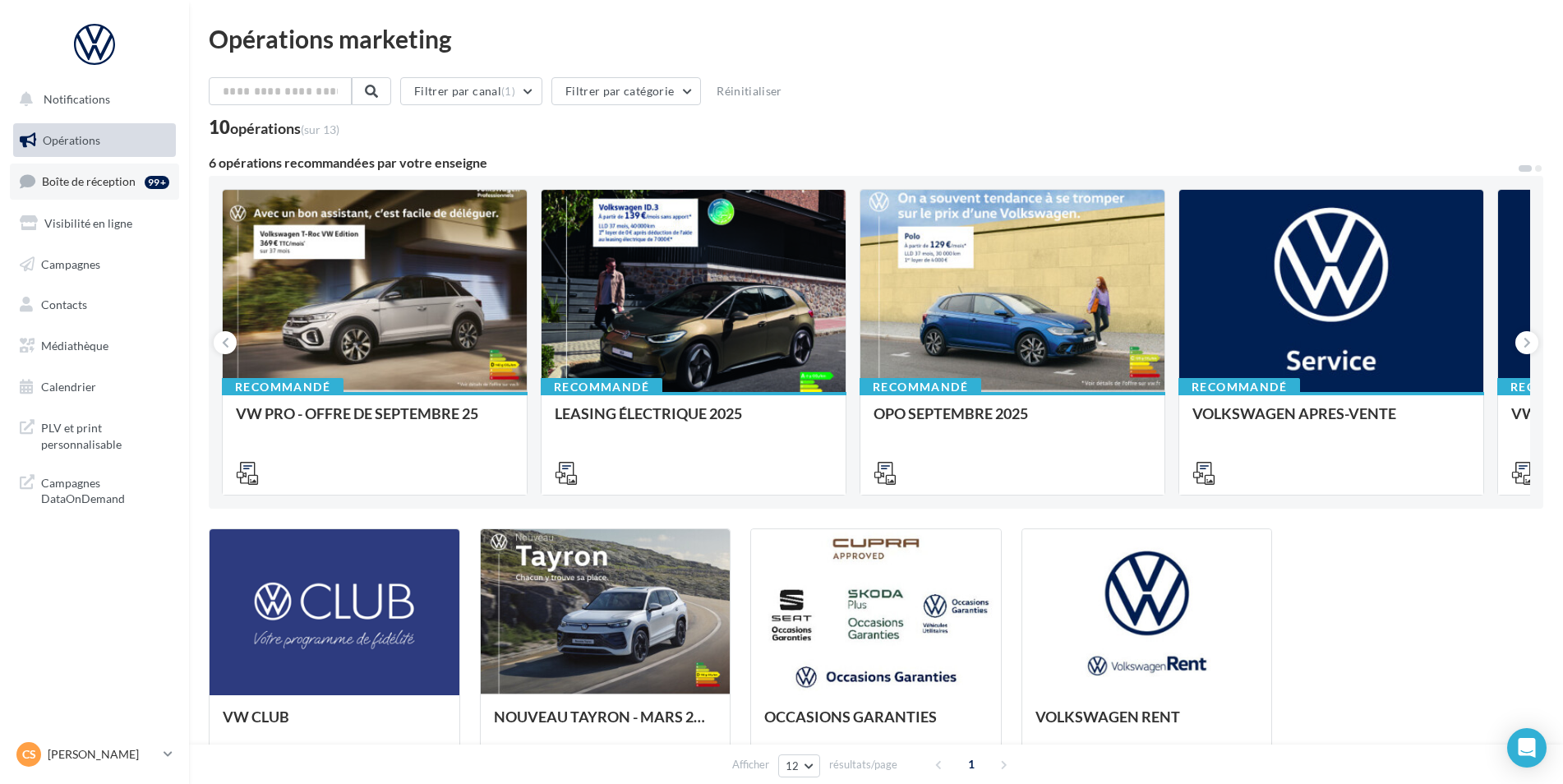
click at [87, 175] on span "Boîte de réception" at bounding box center [88, 181] width 94 height 14
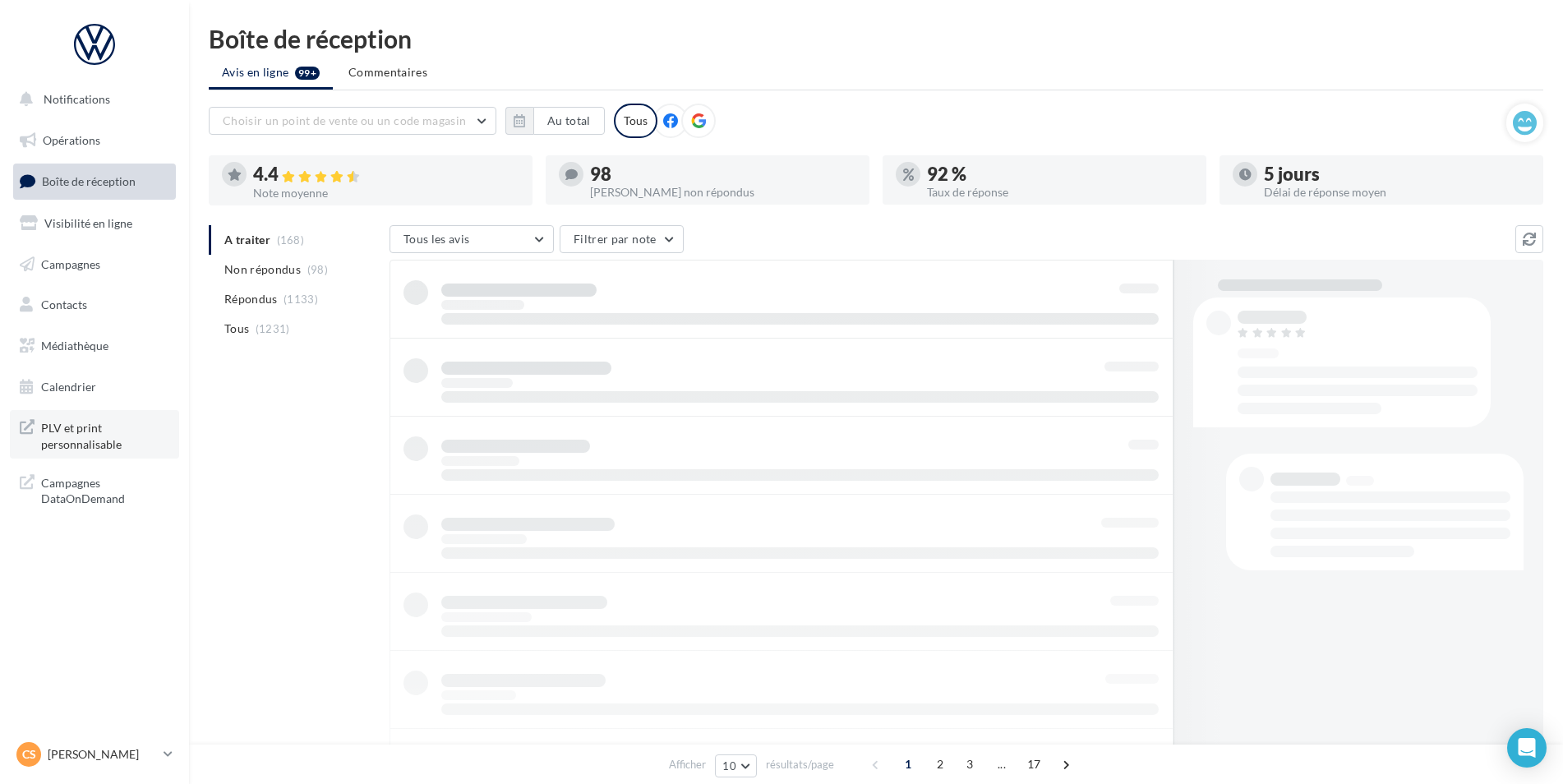
click at [94, 438] on span "PLV et print personnalisable" at bounding box center [105, 434] width 128 height 36
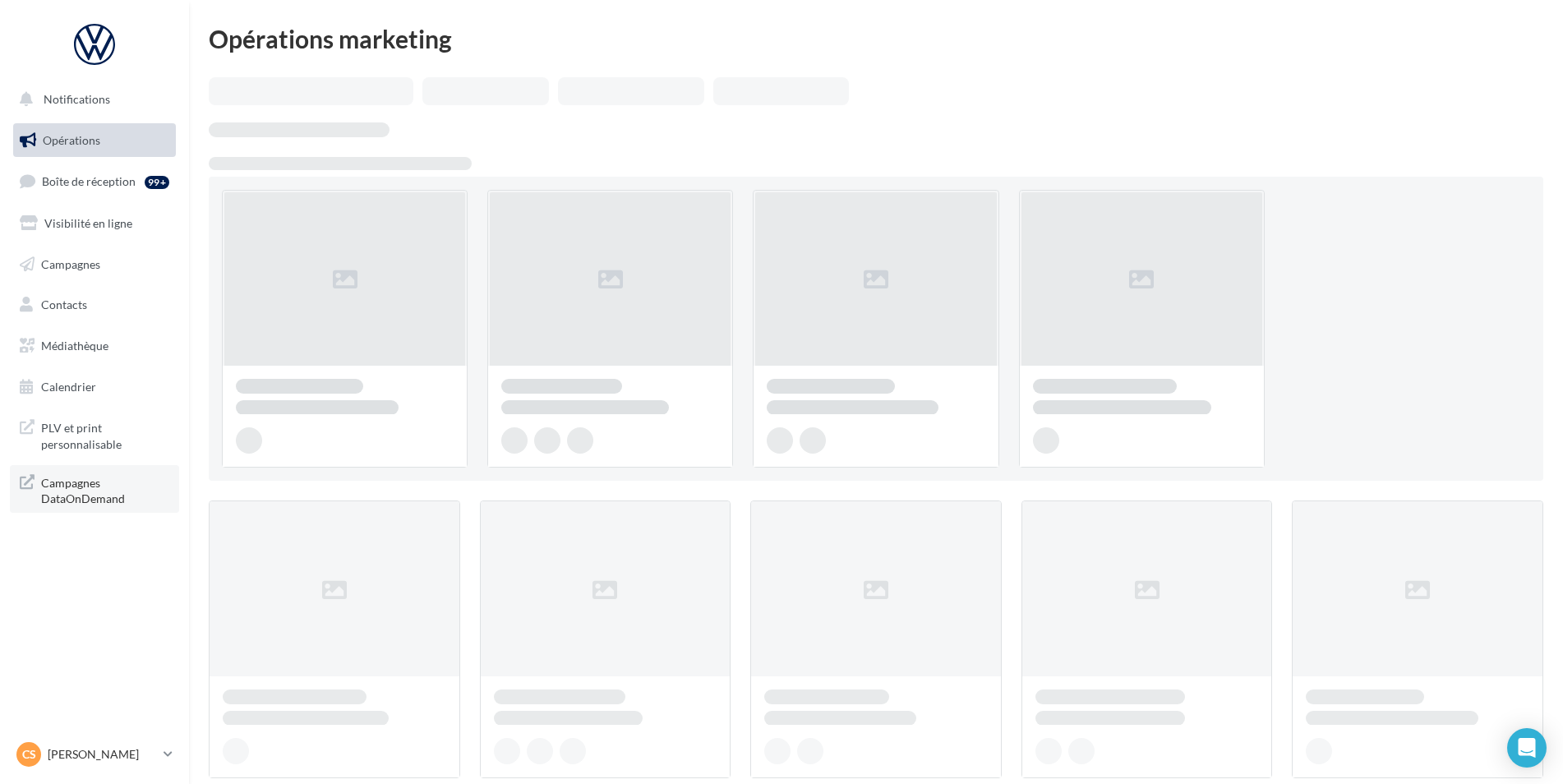
click at [87, 478] on span "Campagnes DataOnDemand" at bounding box center [105, 489] width 128 height 36
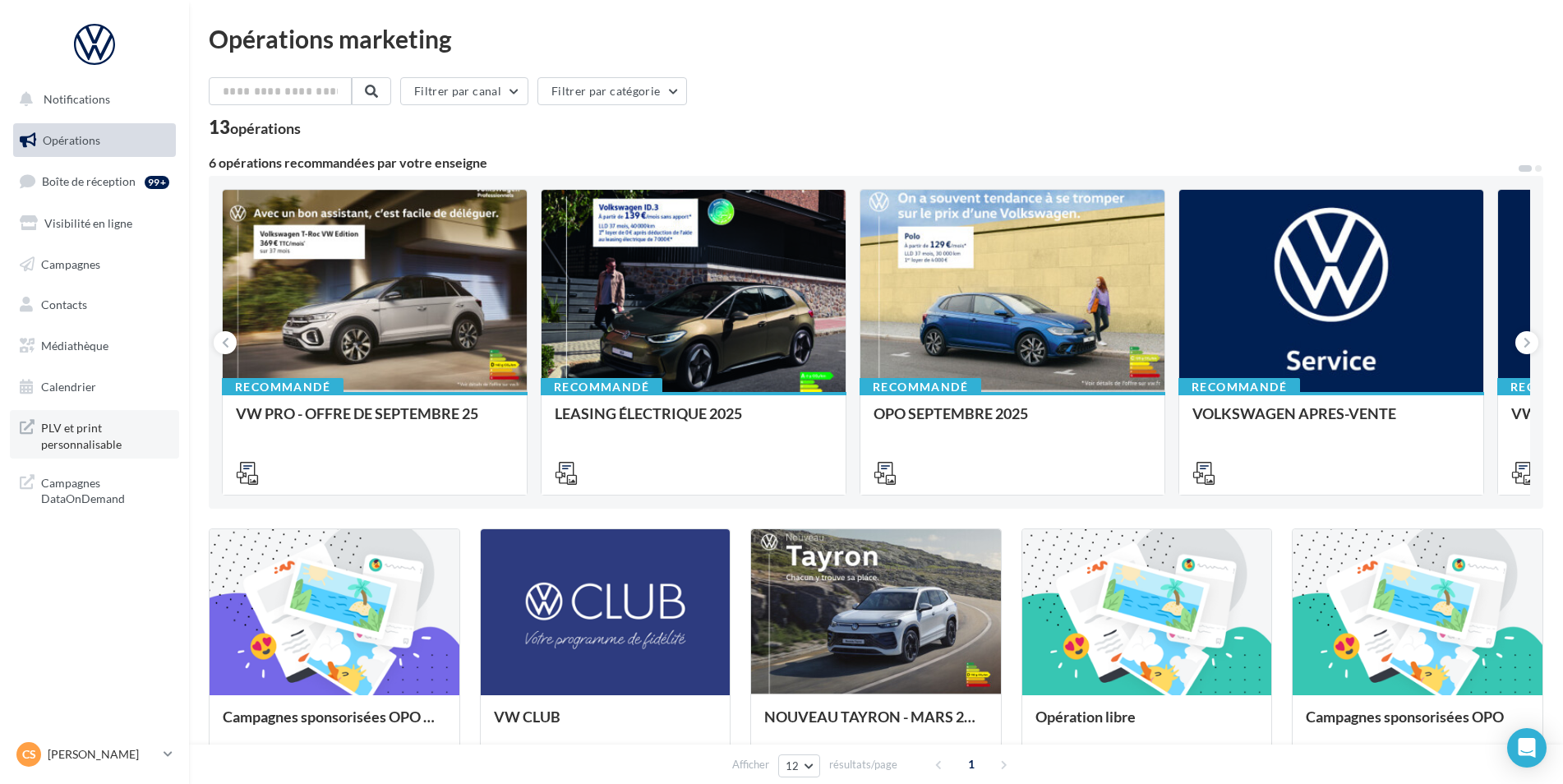
click at [102, 425] on span "PLV et print personnalisable" at bounding box center [105, 434] width 128 height 36
